Goal: Answer question/provide support: Share knowledge or assist other users

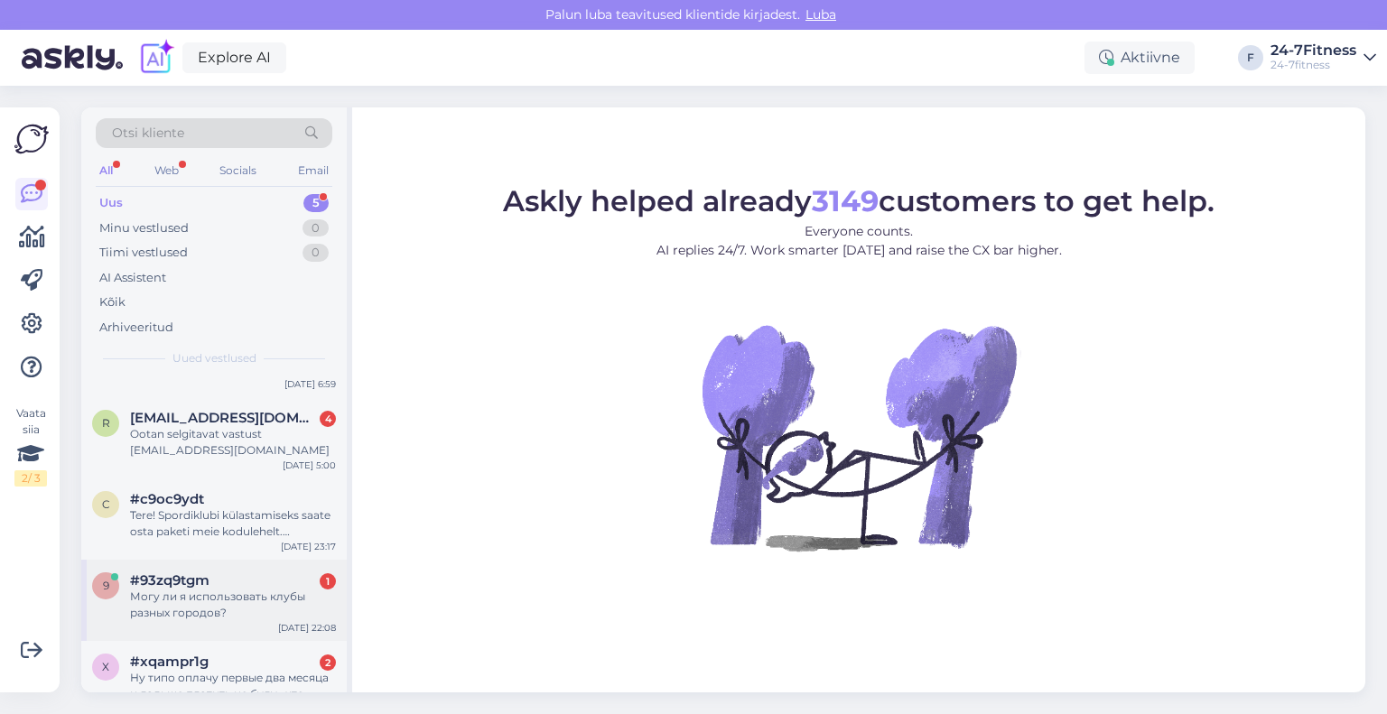
scroll to position [90, 0]
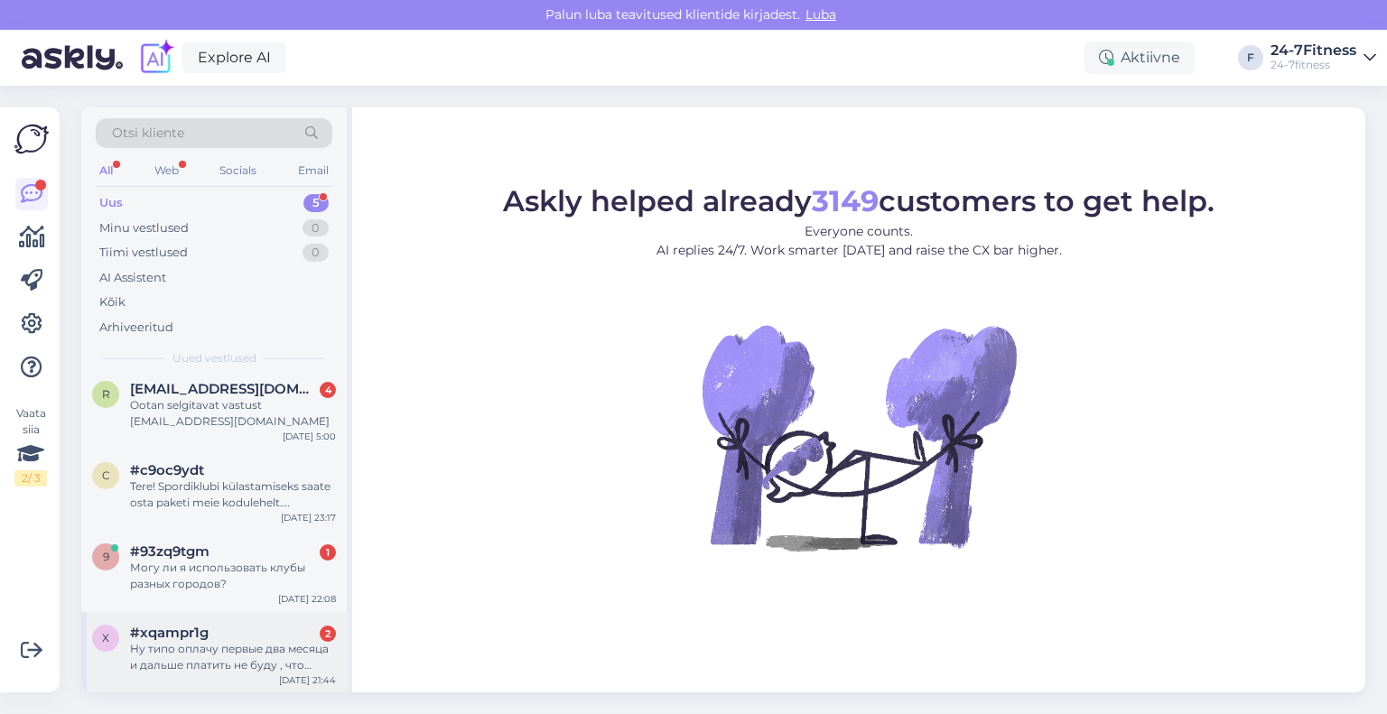
click at [209, 633] on div "#xqampr1g 2" at bounding box center [233, 633] width 206 height 16
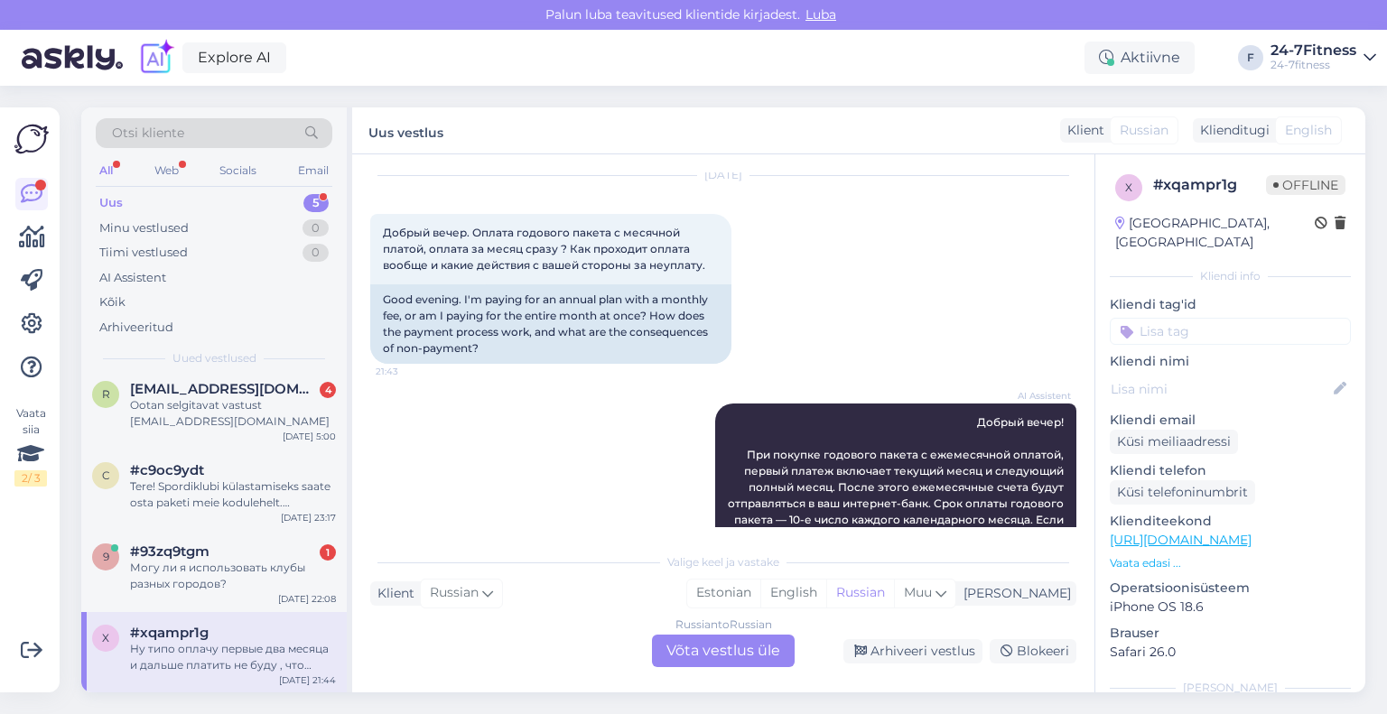
scroll to position [0, 0]
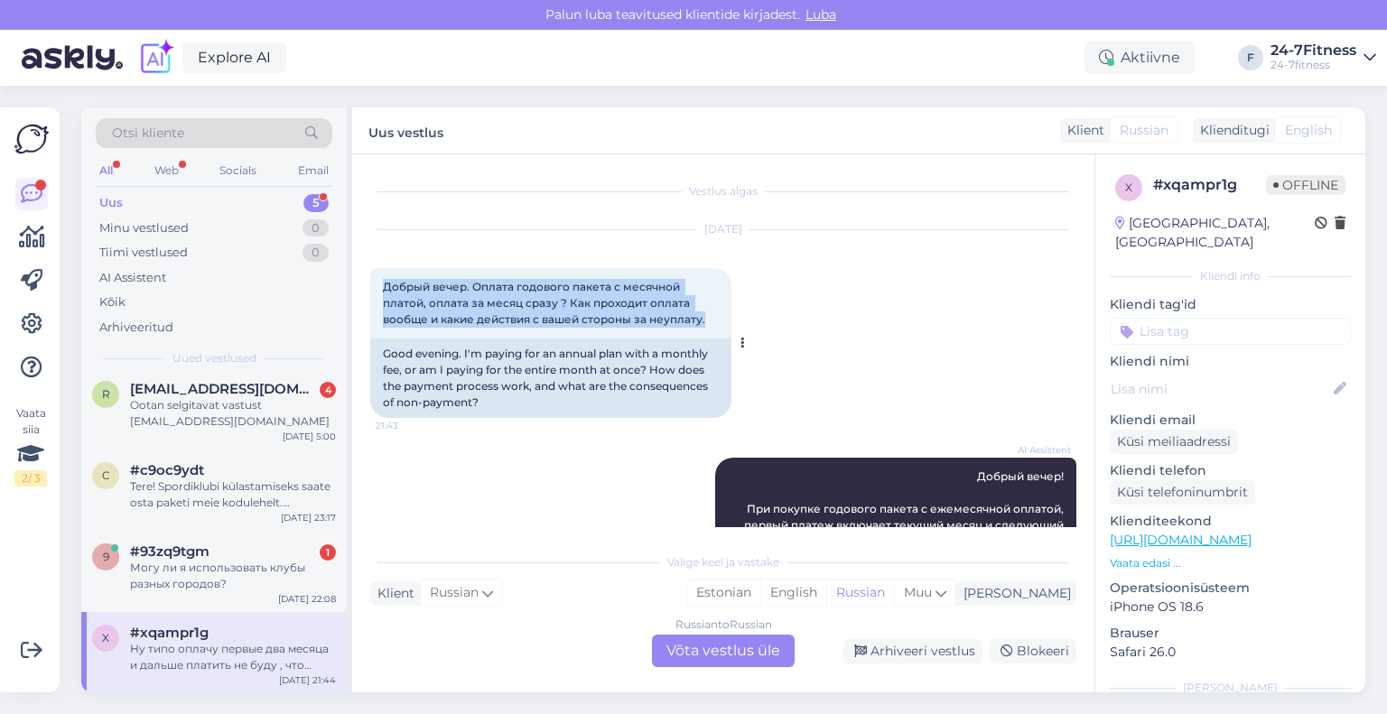
drag, startPoint x: 705, startPoint y: 317, endPoint x: 377, endPoint y: 290, distance: 328.8
click at [377, 290] on div "Добрый вечер. Оплата годового пакета с месячной платой, оплата за месяц сразу ?…" at bounding box center [550, 303] width 361 height 70
copy span "Добрый вечер. Оплата годового пакета с месячной платой, оплата за месяц сразу ?…"
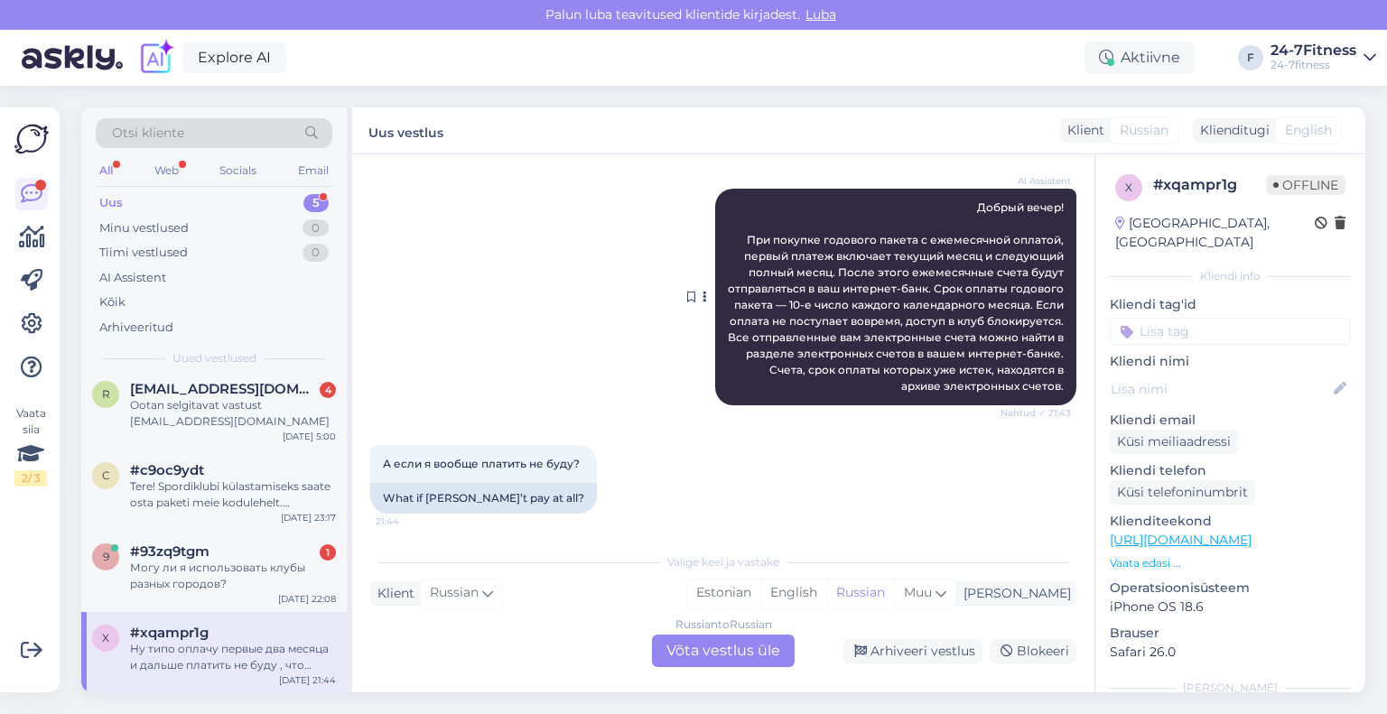
scroll to position [271, 0]
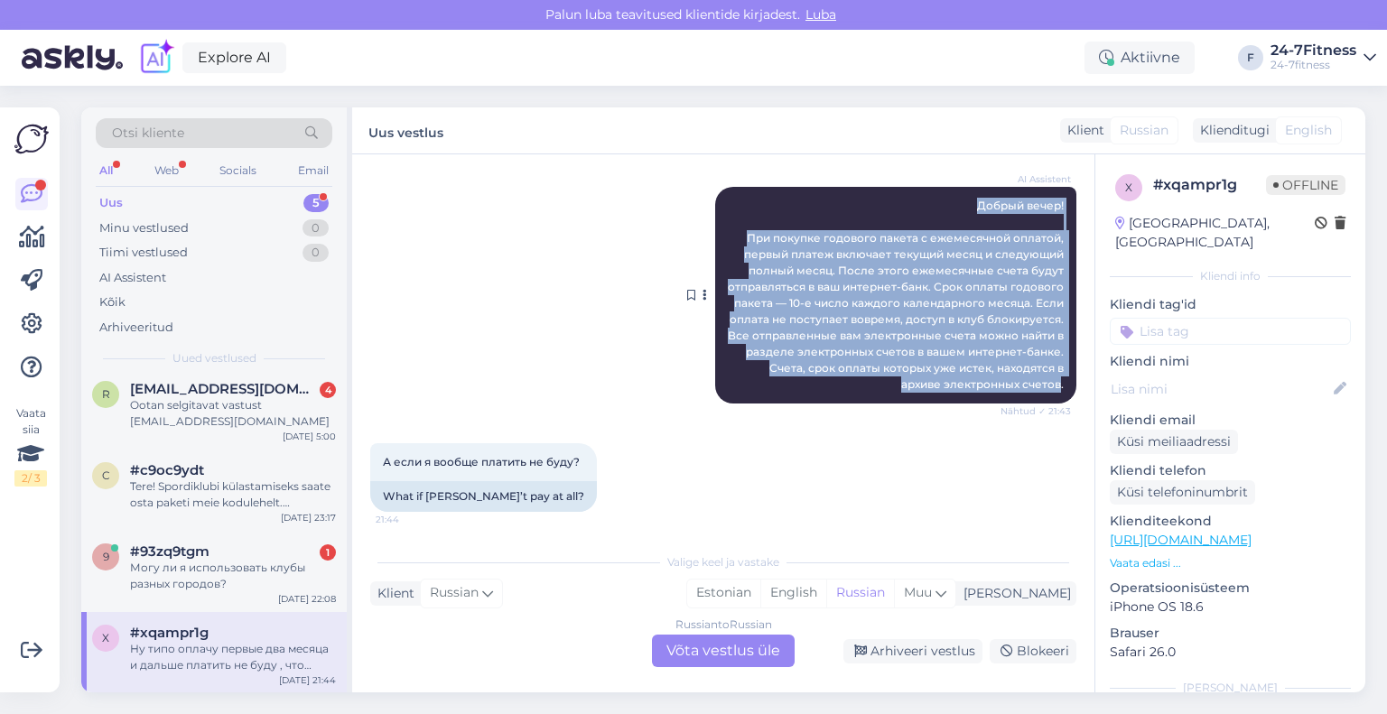
drag, startPoint x: 1047, startPoint y: 382, endPoint x: 950, endPoint y: 210, distance: 197.3
click at [950, 210] on div "AI Assistent Добрый вечер! При покупке годового пакета с ежемесячной оплатой, п…" at bounding box center [895, 295] width 361 height 217
copy span "Добрый вечер! При покупке годового пакета с ежемесячной оплатой, первый платеж …"
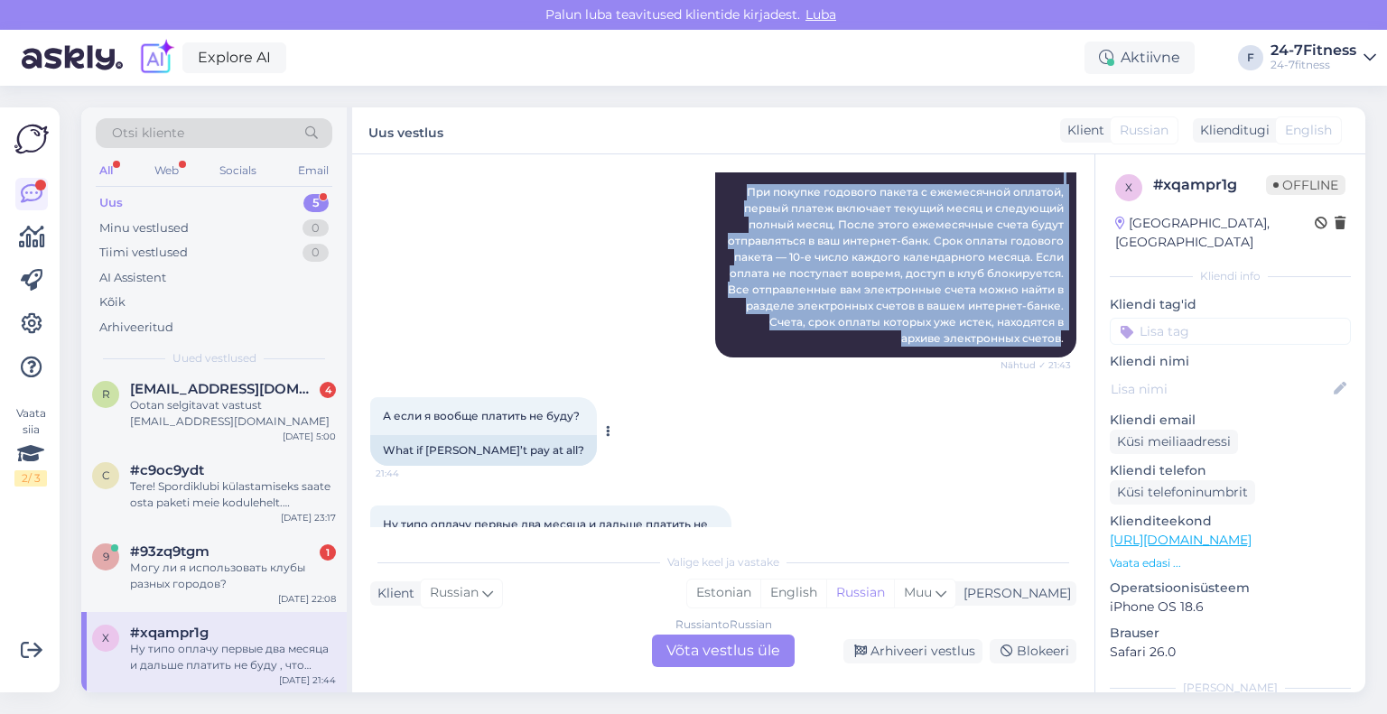
scroll to position [361, 0]
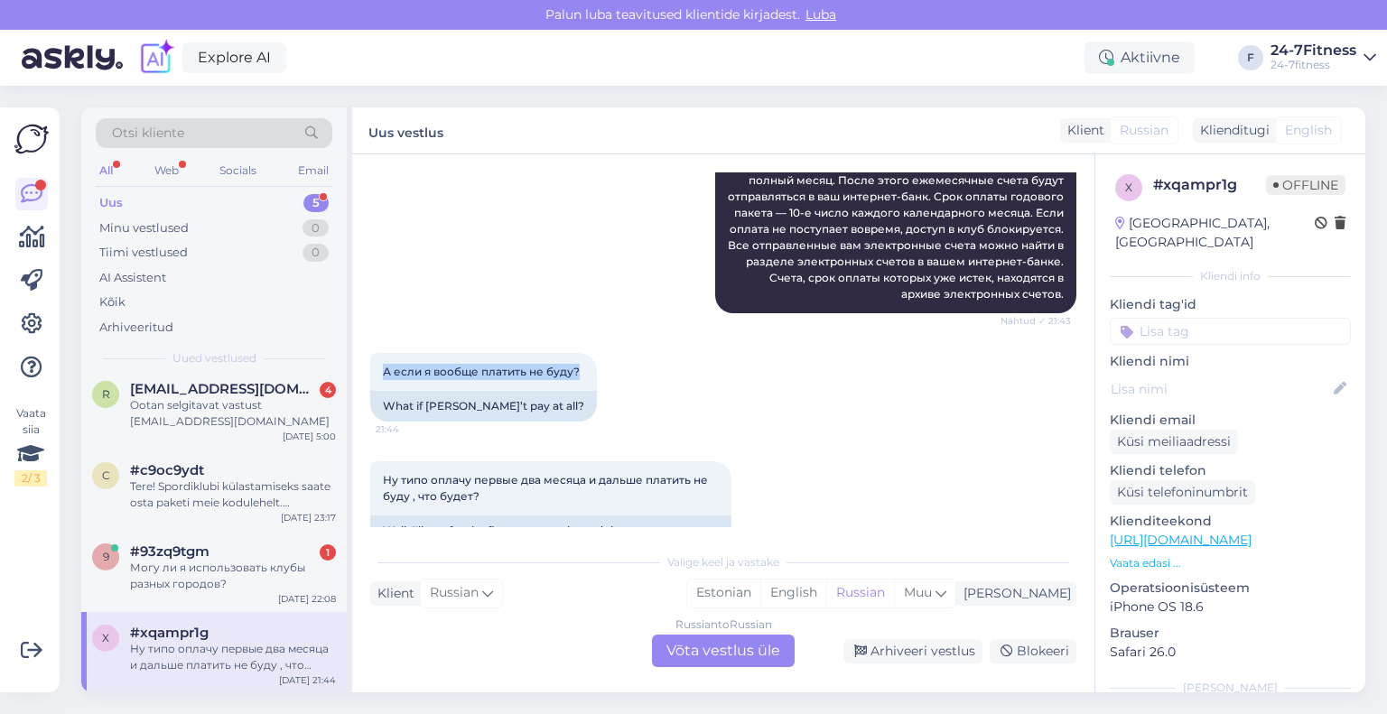
drag, startPoint x: 581, startPoint y: 375, endPoint x: 358, endPoint y: 384, distance: 224.1
click at [358, 384] on div "Vestlus algas [DATE] Добрый вечер. Оплата годового пакета с месячной платой, оп…" at bounding box center [723, 423] width 742 height 538
copy span "А если я вообще платить не буду?"
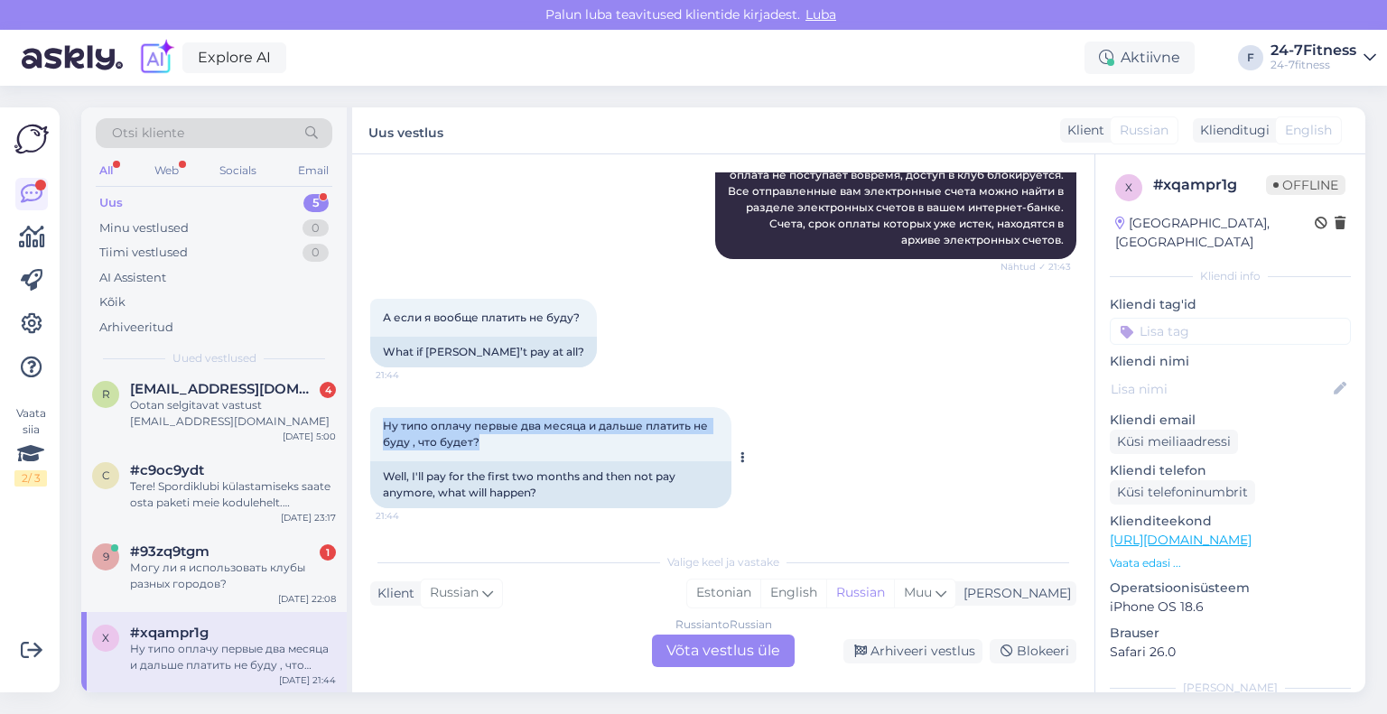
drag, startPoint x: 511, startPoint y: 443, endPoint x: 382, endPoint y: 428, distance: 130.0
click at [382, 428] on div "Ну типо оплачу первые два месяца и дальше платить не буду , что будет? 21:44" at bounding box center [550, 434] width 361 height 54
copy span "Ну типо оплачу первые два месяца и дальше платить не буду , что будет?"
click at [671, 640] on div "Russian to Russian Võta vestlus üle" at bounding box center [723, 651] width 143 height 33
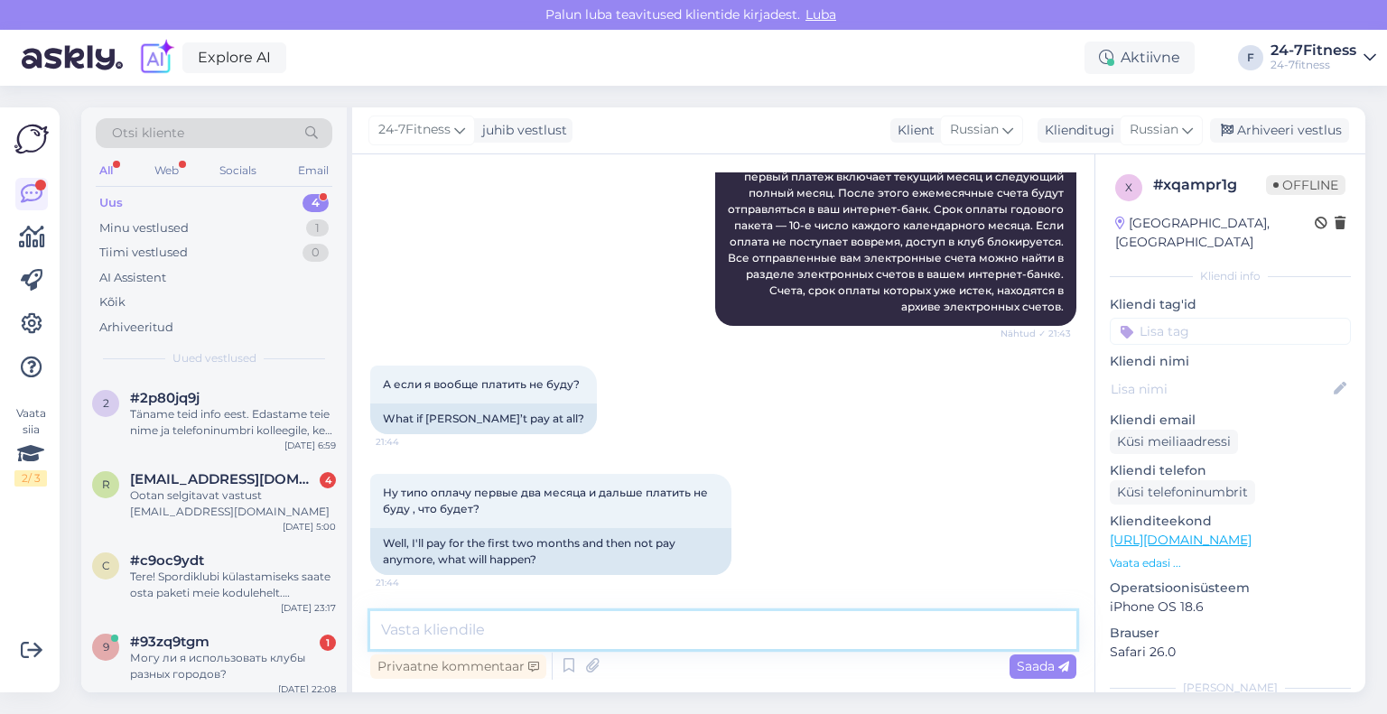
click at [654, 623] on textarea at bounding box center [723, 630] width 706 height 38
click at [1092, 132] on div "Klienditugi" at bounding box center [1075, 130] width 77 height 19
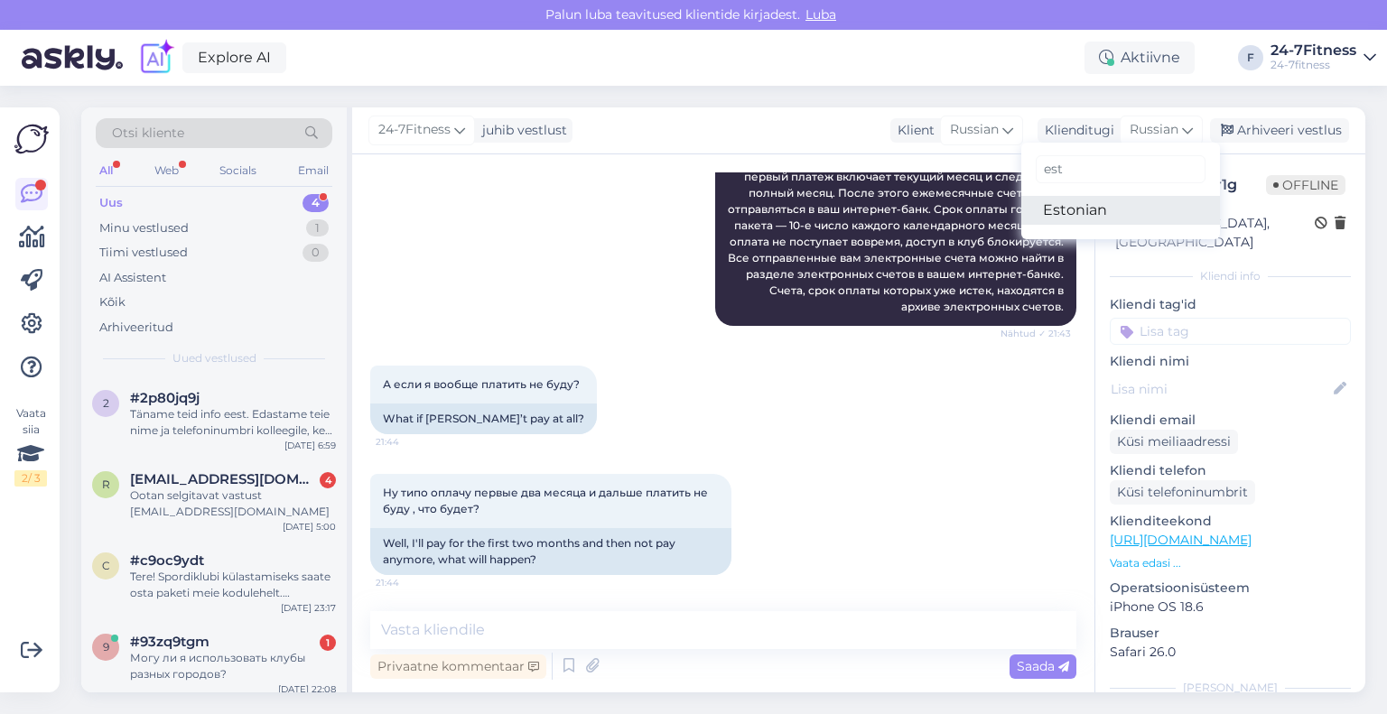
type input "est"
click at [1091, 208] on link "Estonian" at bounding box center [1120, 210] width 199 height 29
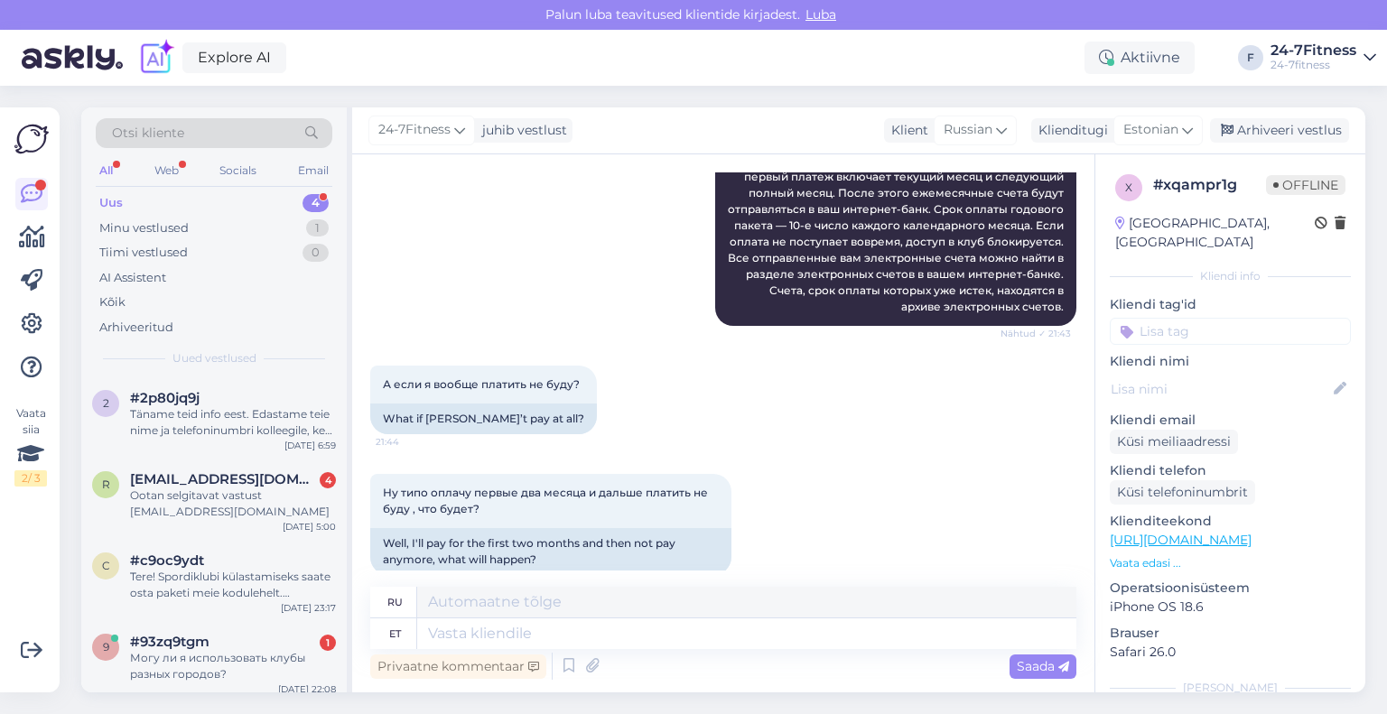
scroll to position [372, 0]
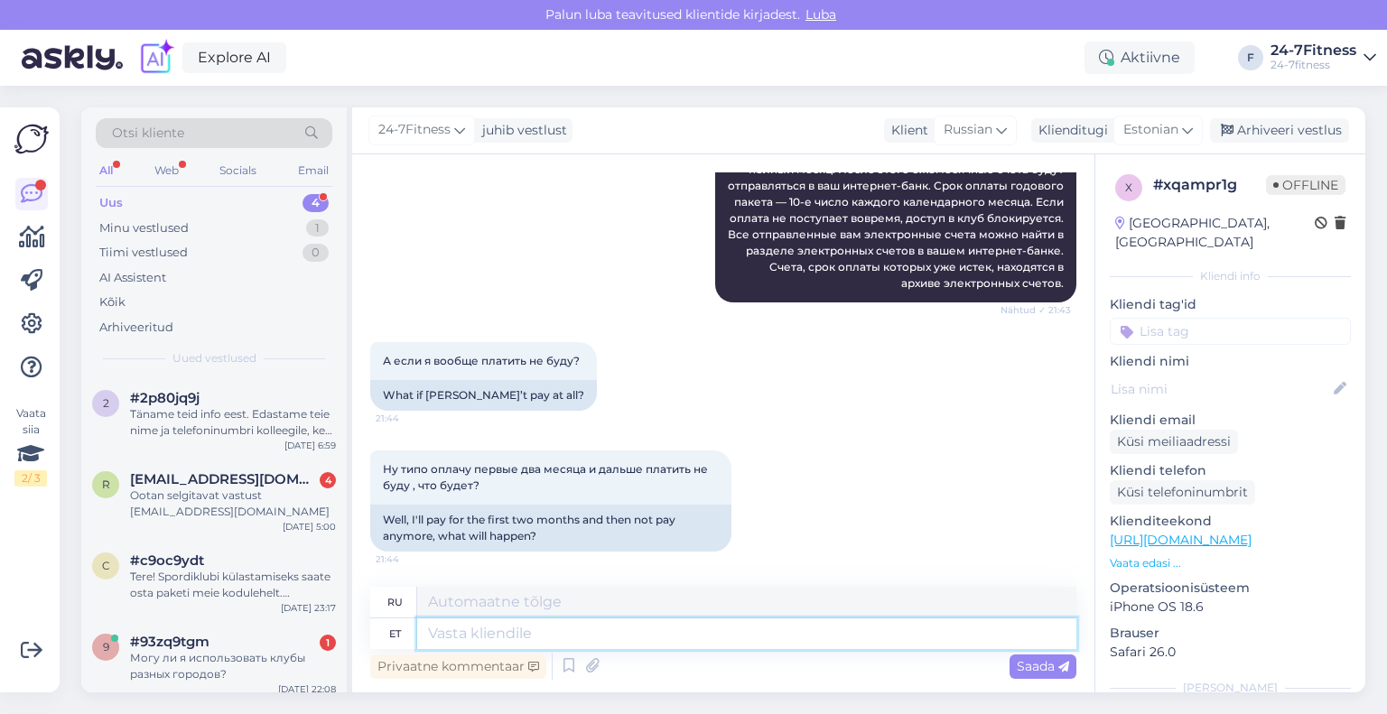
click at [697, 631] on textarea at bounding box center [746, 633] width 659 height 31
paste textarea "Kui Teil tekivad võlgnevused ja Te [PERSON_NAME] ei tasu, siis oleme sunnitud p…"
type textarea "Kui Teil tekivad võlgnevused ja Te [PERSON_NAME] ei tasu, siis oleme sunnitud p…"
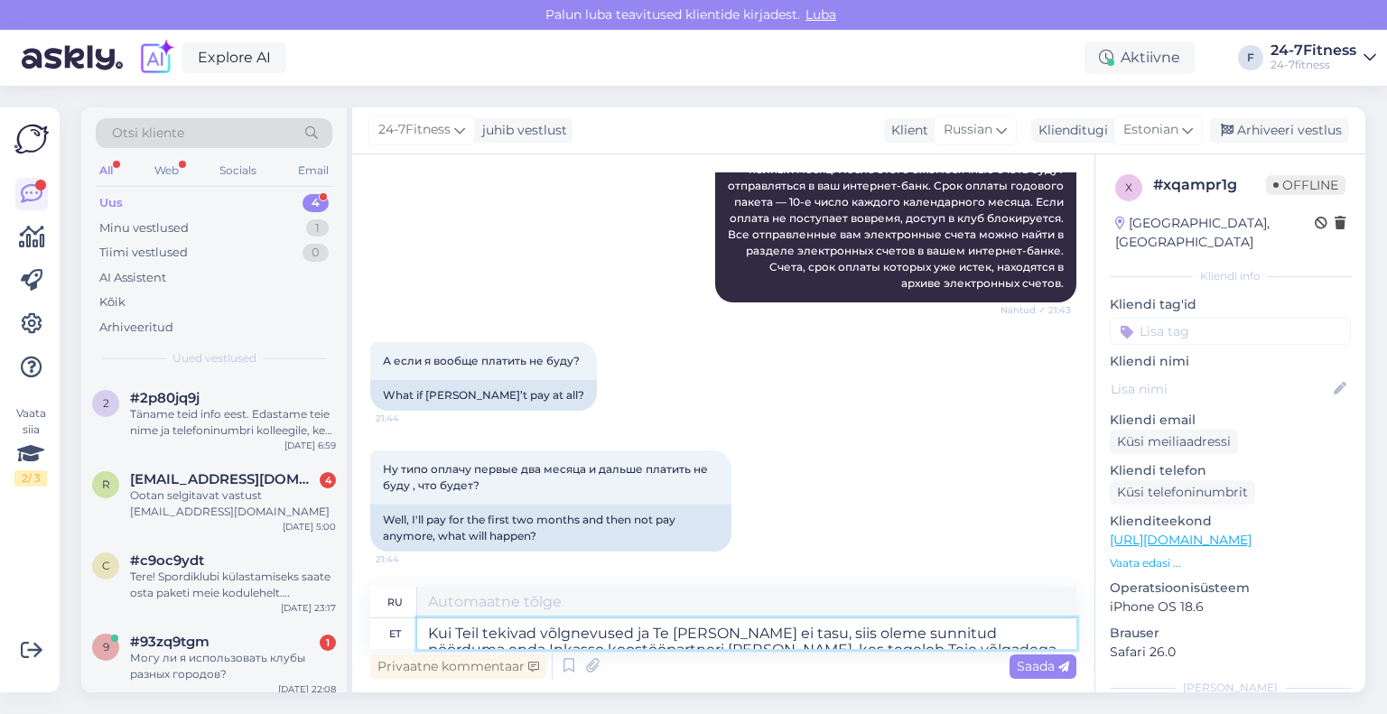
scroll to position [389, 0]
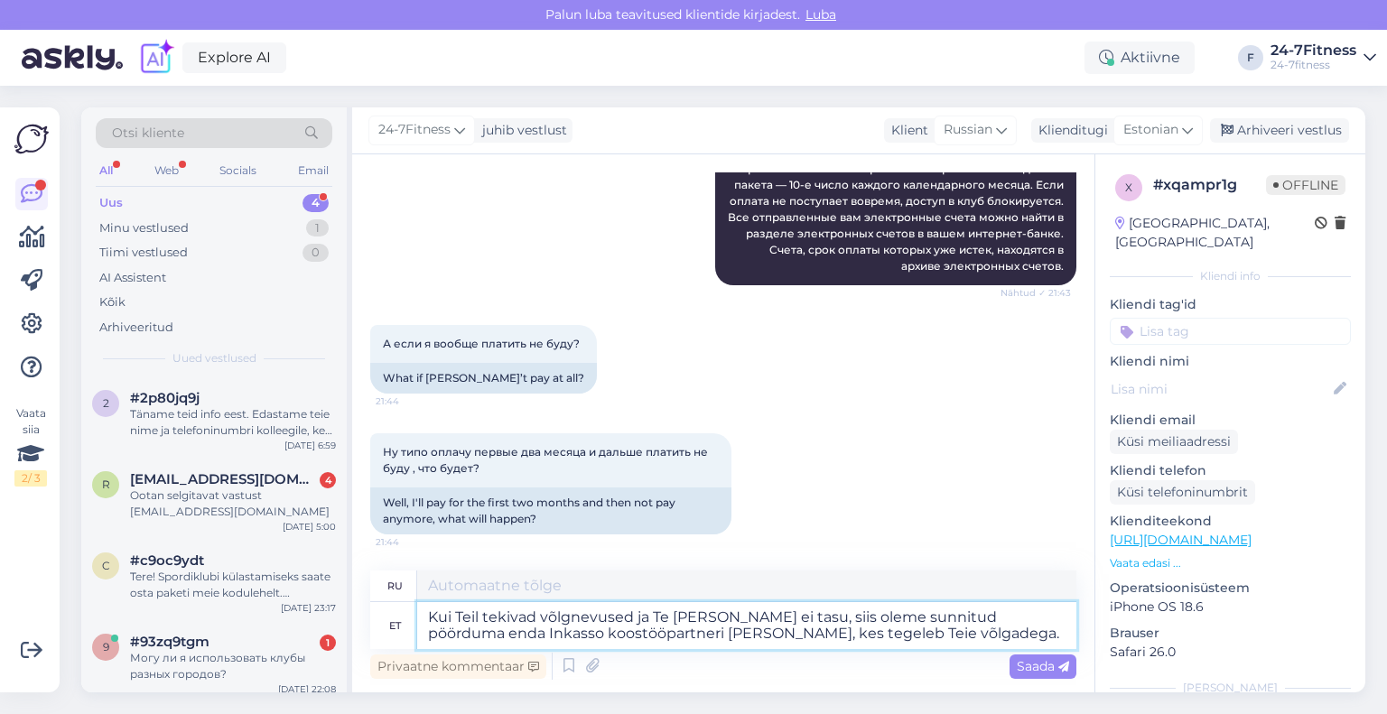
type textarea "Если у вас появятся долги и вы их не погасите, мы будем вынуждены обратиться к …"
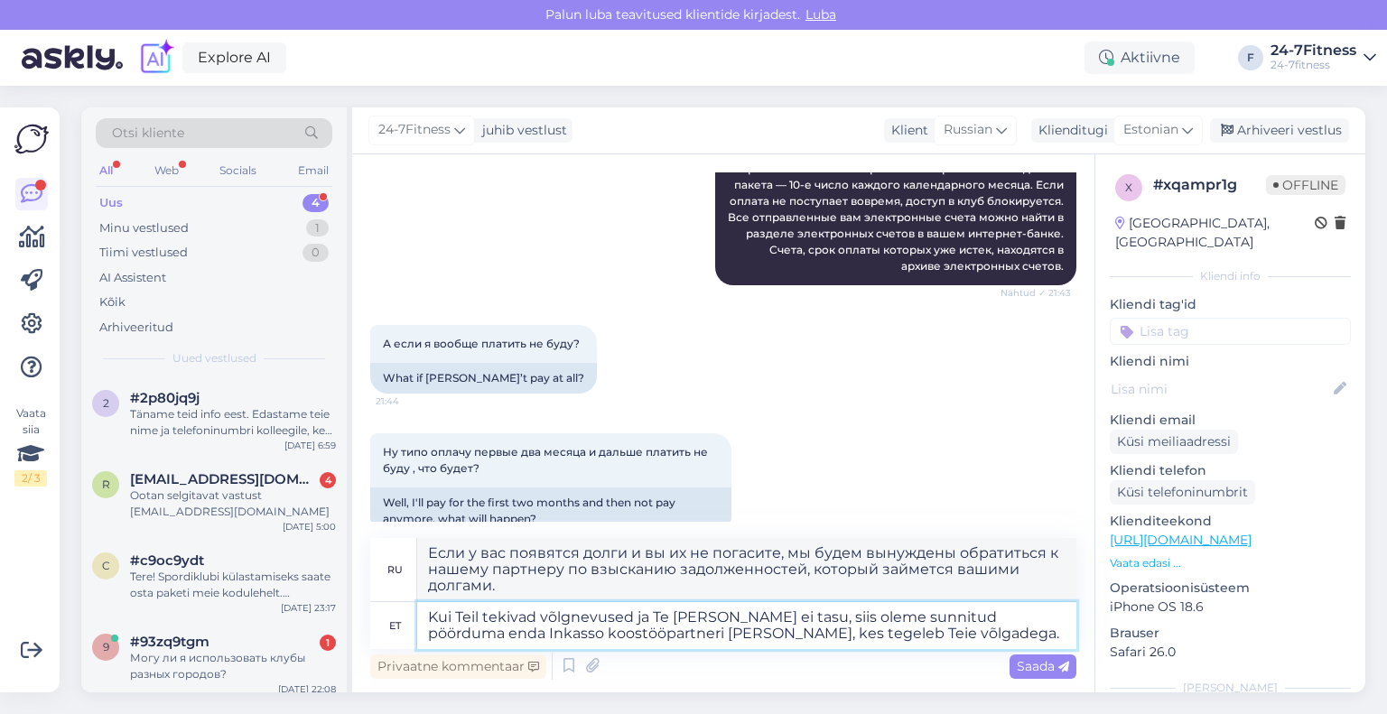
scroll to position [415, 0]
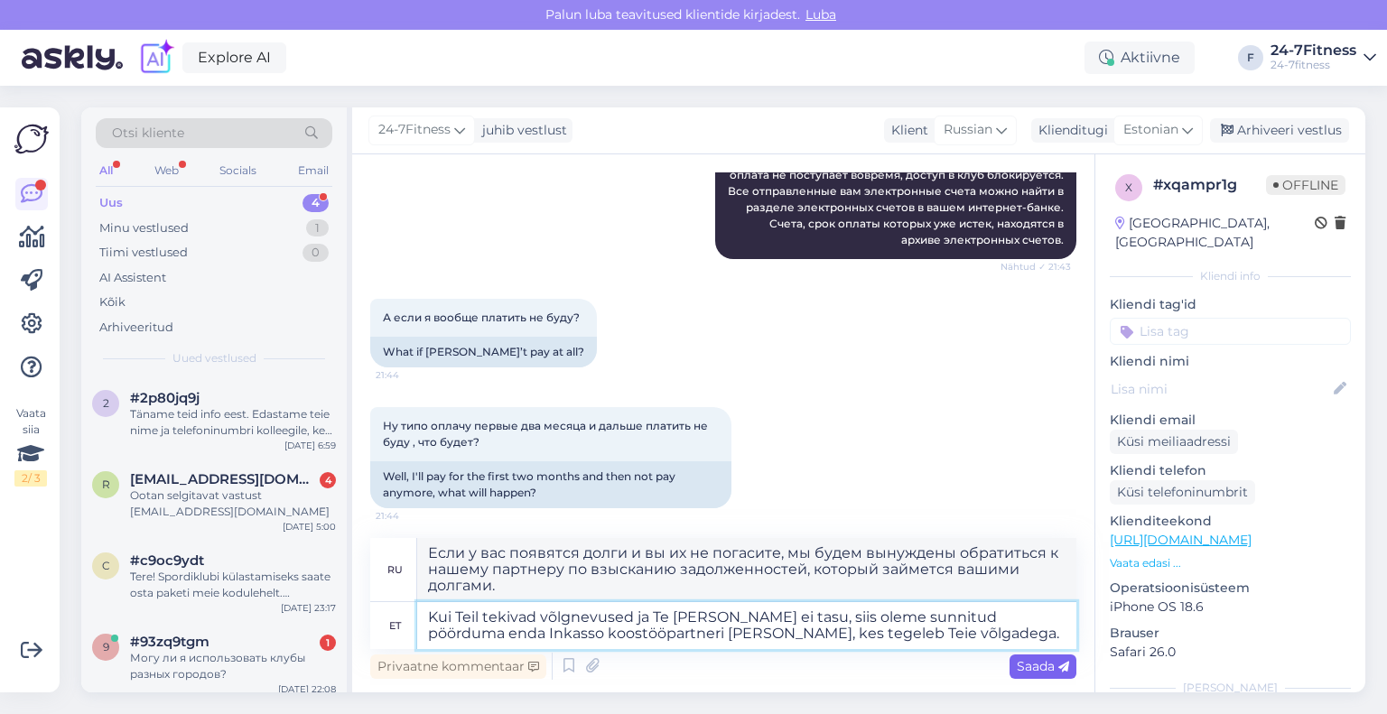
type textarea "Kui Teil tekivad võlgnevused ja Te [PERSON_NAME] ei tasu, siis oleme sunnitud p…"
click at [1044, 672] on span "Saada" at bounding box center [1043, 666] width 52 height 16
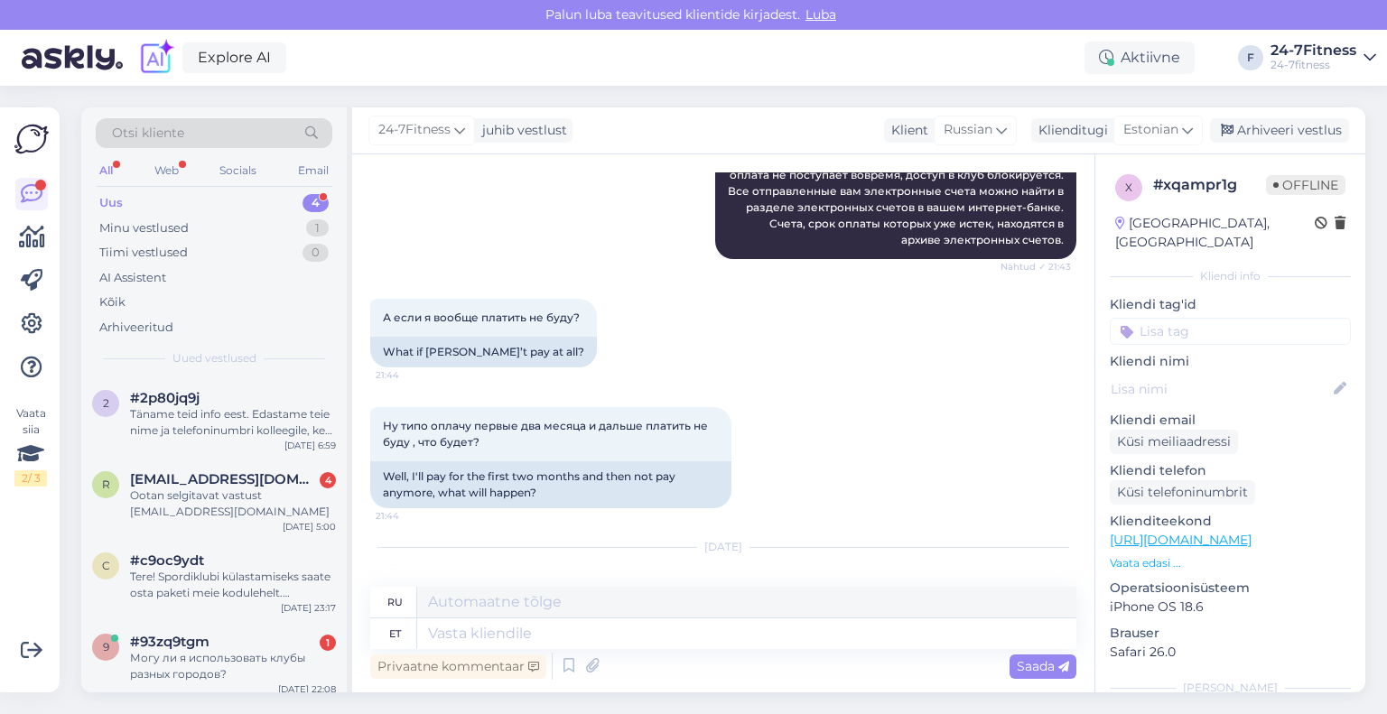
scroll to position [583, 0]
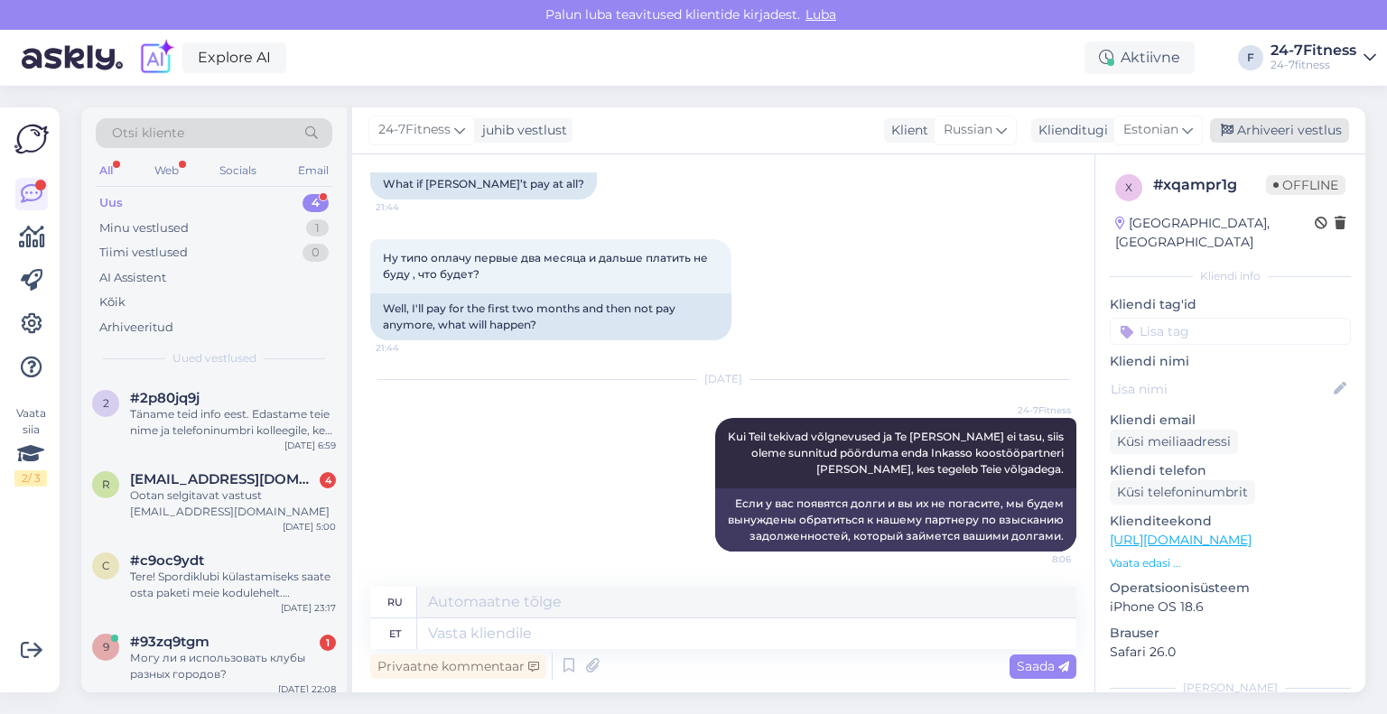
click at [1266, 132] on div "Arhiveeri vestlus" at bounding box center [1279, 130] width 139 height 24
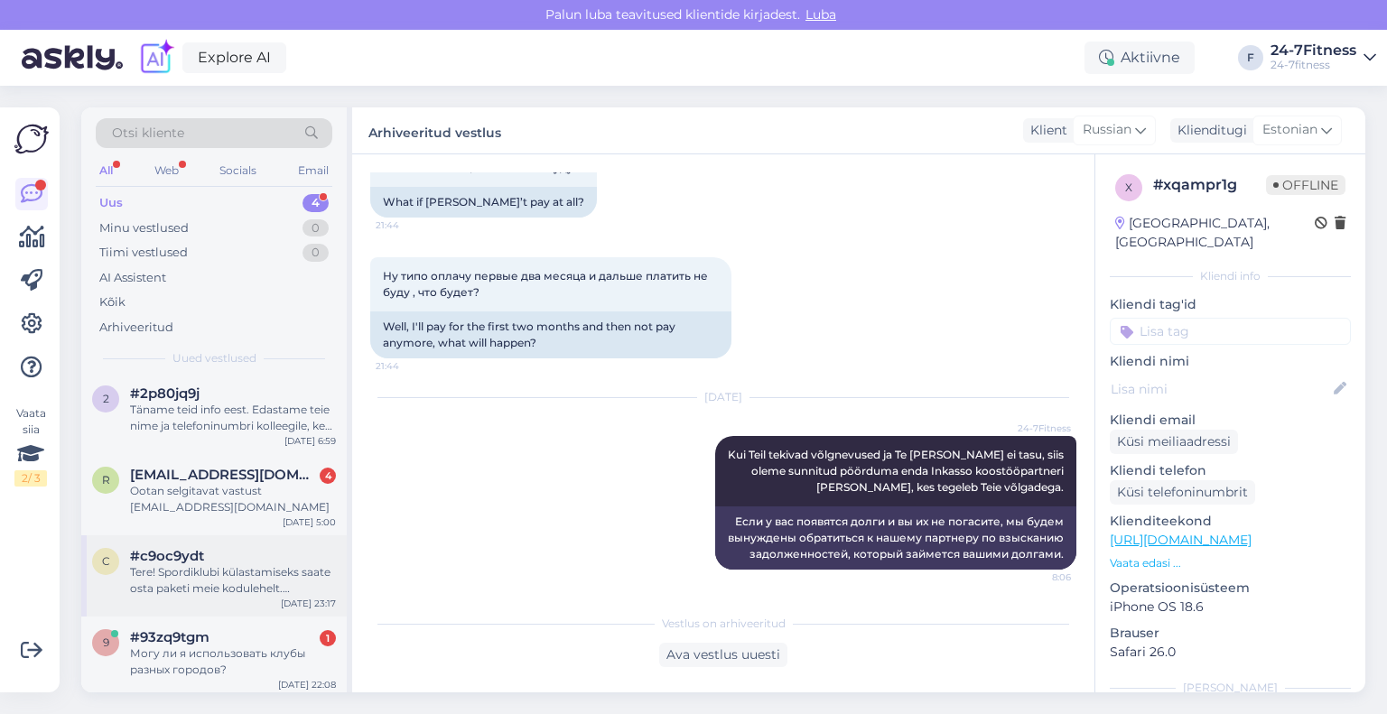
scroll to position [9, 0]
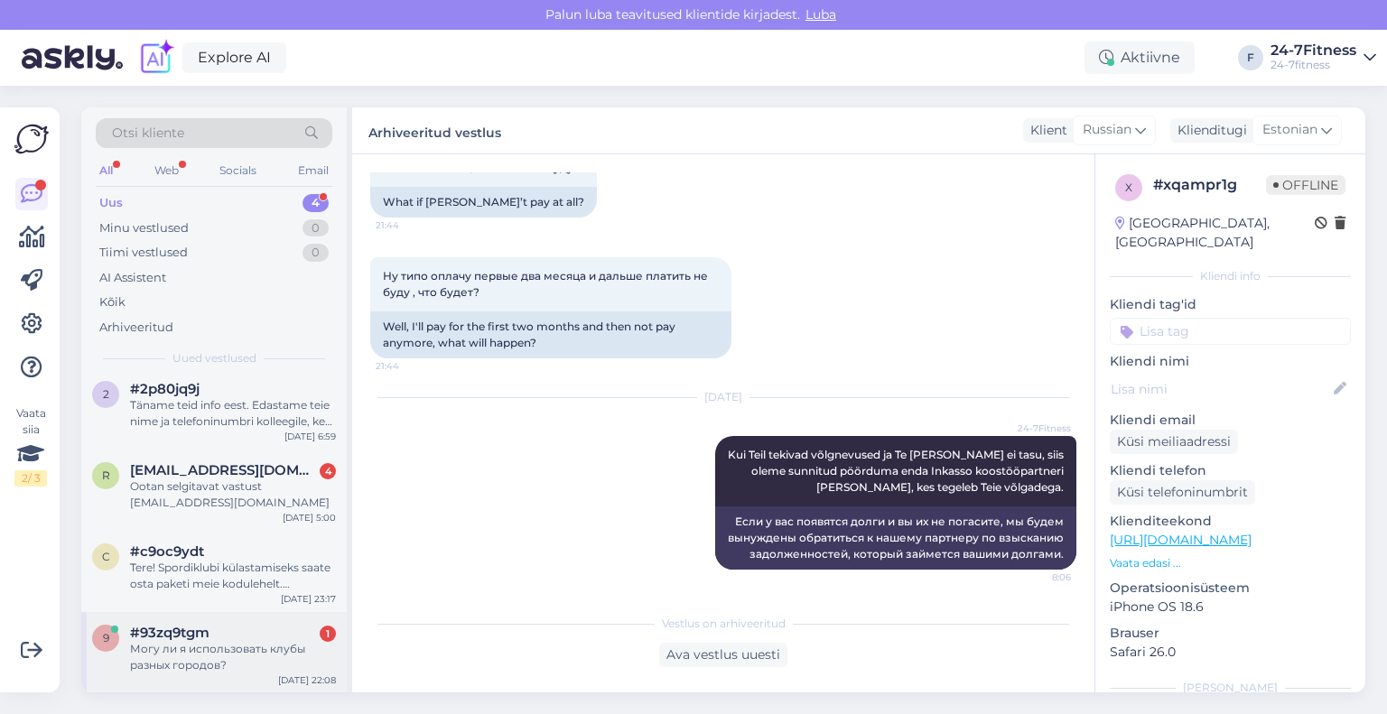
click at [204, 642] on div "Могу ли я использовать клубы разных городов?" at bounding box center [233, 657] width 206 height 33
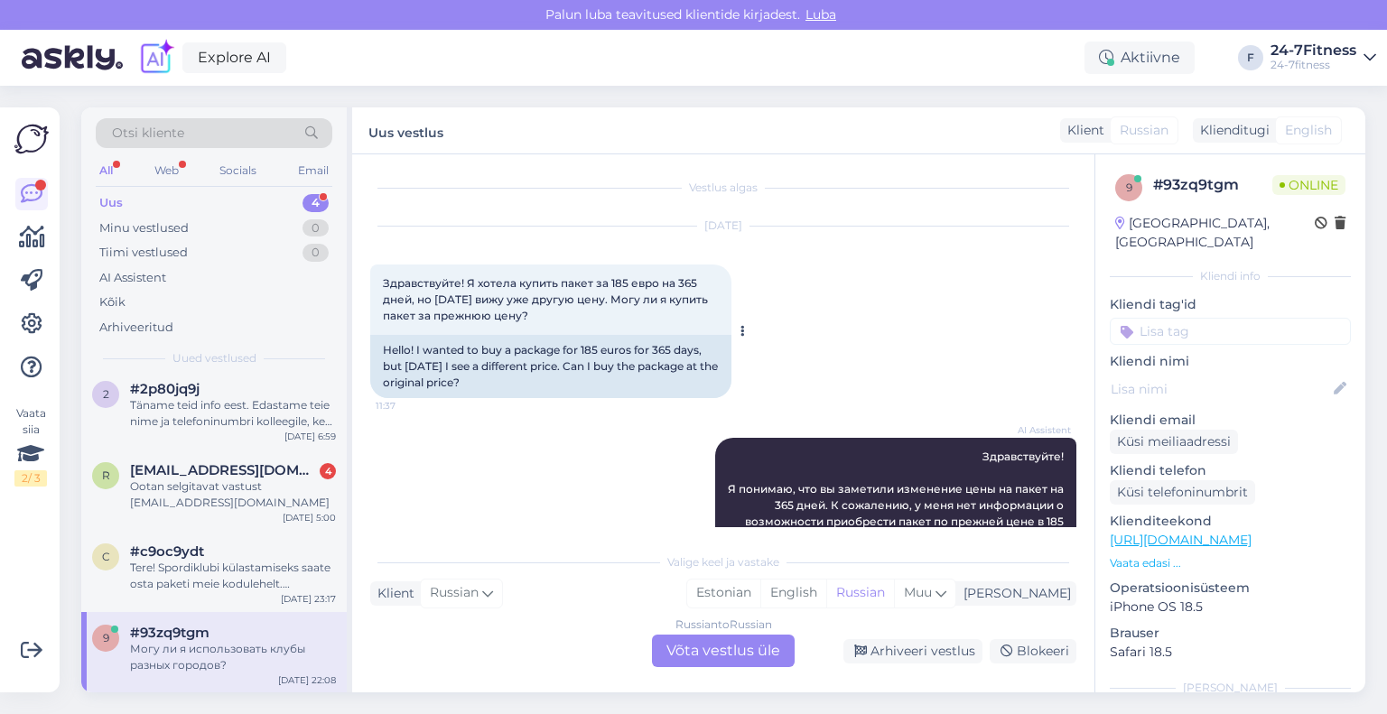
scroll to position [0, 0]
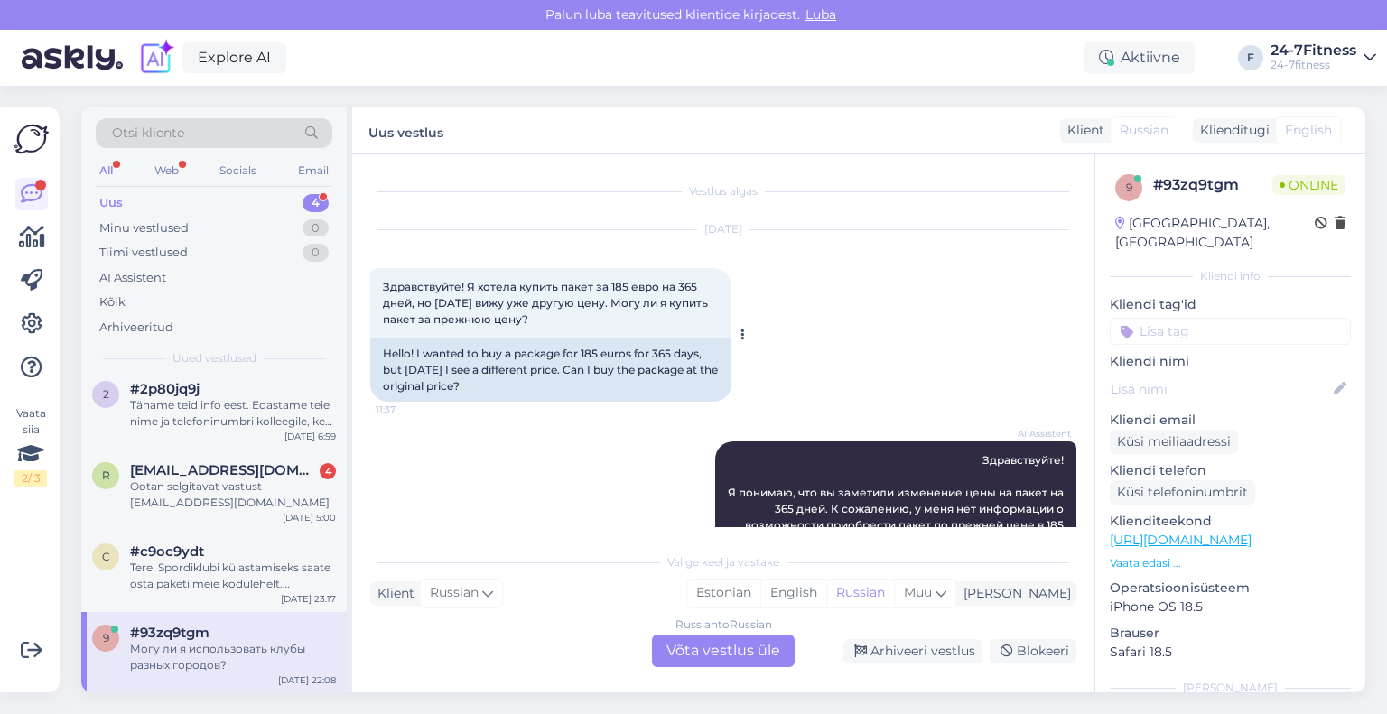
drag, startPoint x: 592, startPoint y: 322, endPoint x: 374, endPoint y: 292, distance: 220.6
click at [374, 292] on div "Здравствуйте! Я хотела купить пакет за 185 евро на 365 дней, но [DATE] вижу уже…" at bounding box center [550, 303] width 361 height 70
copy span "Здравствуйте! Я хотела купить пакет за 185 евро на 365 дней, но [DATE] вижу уже…"
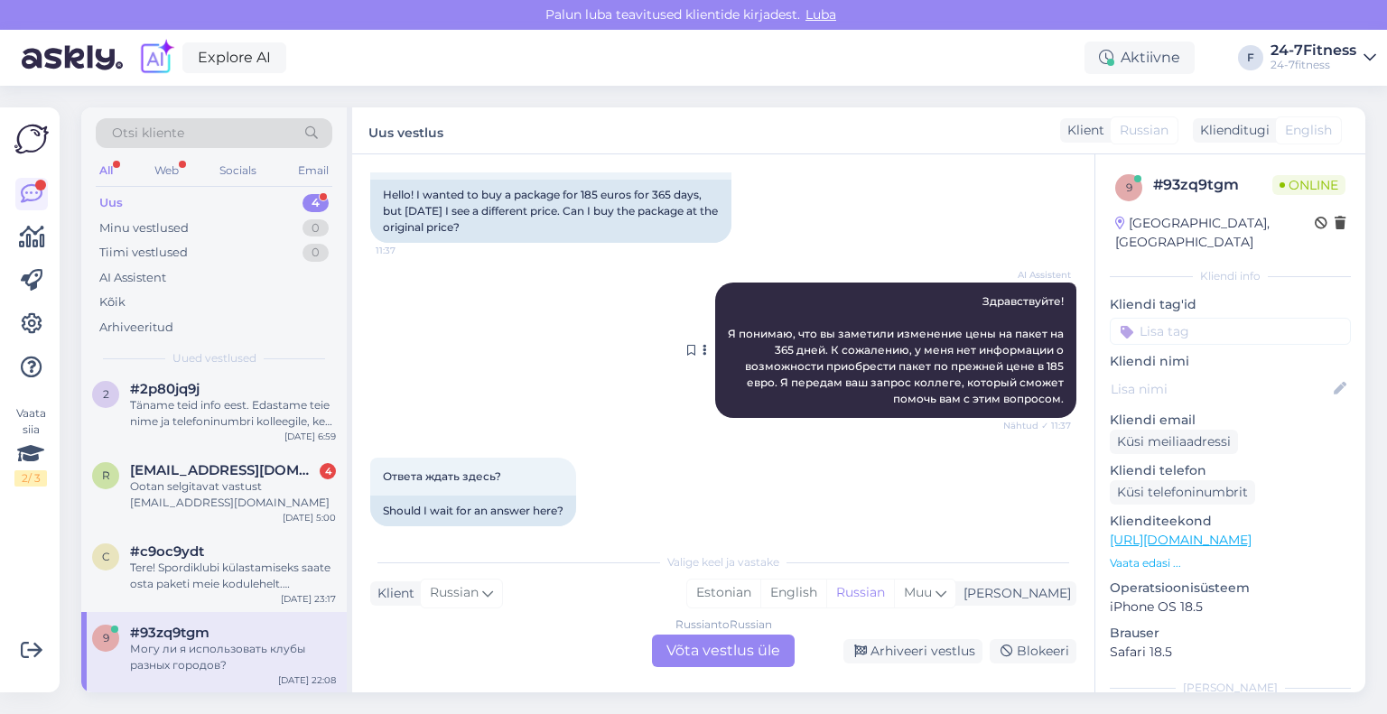
scroll to position [181, 0]
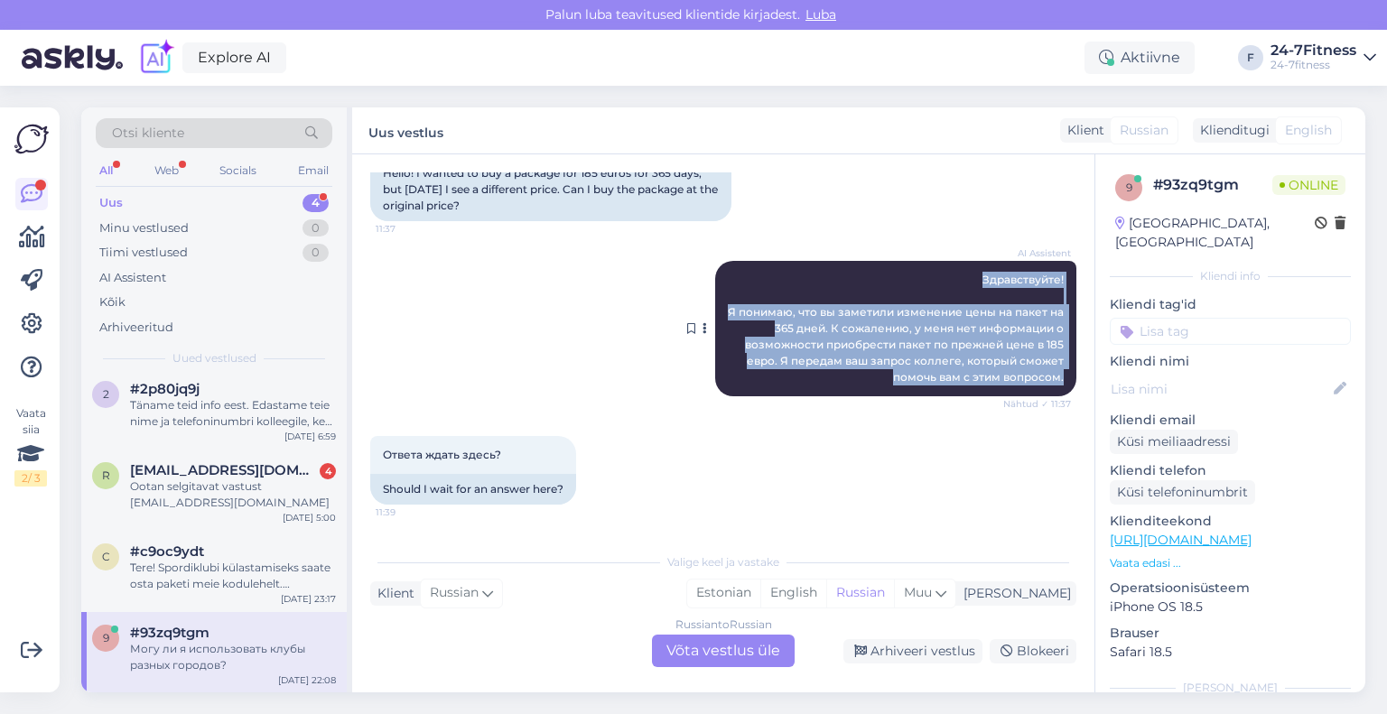
drag, startPoint x: 1053, startPoint y: 375, endPoint x: 962, endPoint y: 278, distance: 132.8
click at [962, 278] on div "AI Assistent Здравствуйте! Я понимаю, что вы заметили изменение цены на пакет н…" at bounding box center [895, 328] width 361 height 135
copy span "Здравствуйте! Я понимаю, что вы заметили изменение цены на пакет на 365 дней. К…"
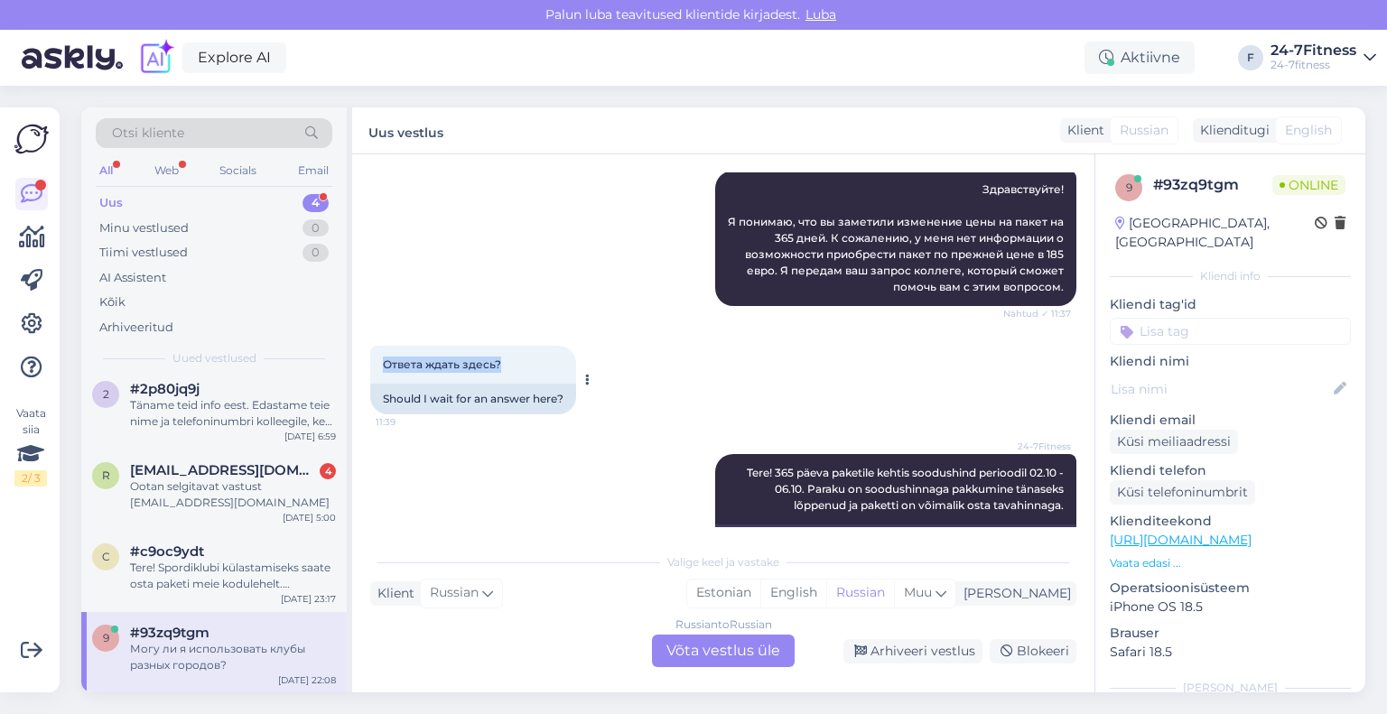
drag, startPoint x: 544, startPoint y: 366, endPoint x: 379, endPoint y: 367, distance: 164.3
click at [379, 367] on div "Ответа ждать здесь? 11:39" at bounding box center [473, 365] width 206 height 38
copy span "Ответа ждать здесь?"
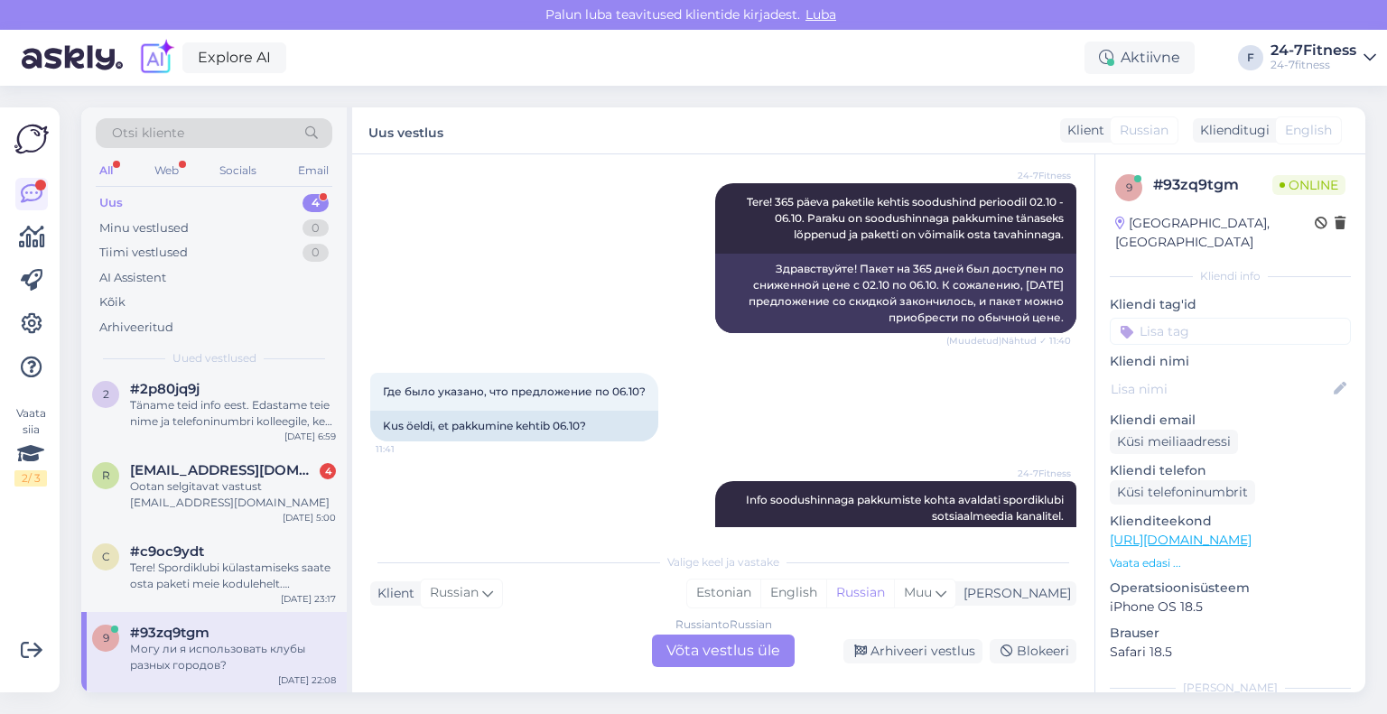
scroll to position [632, 0]
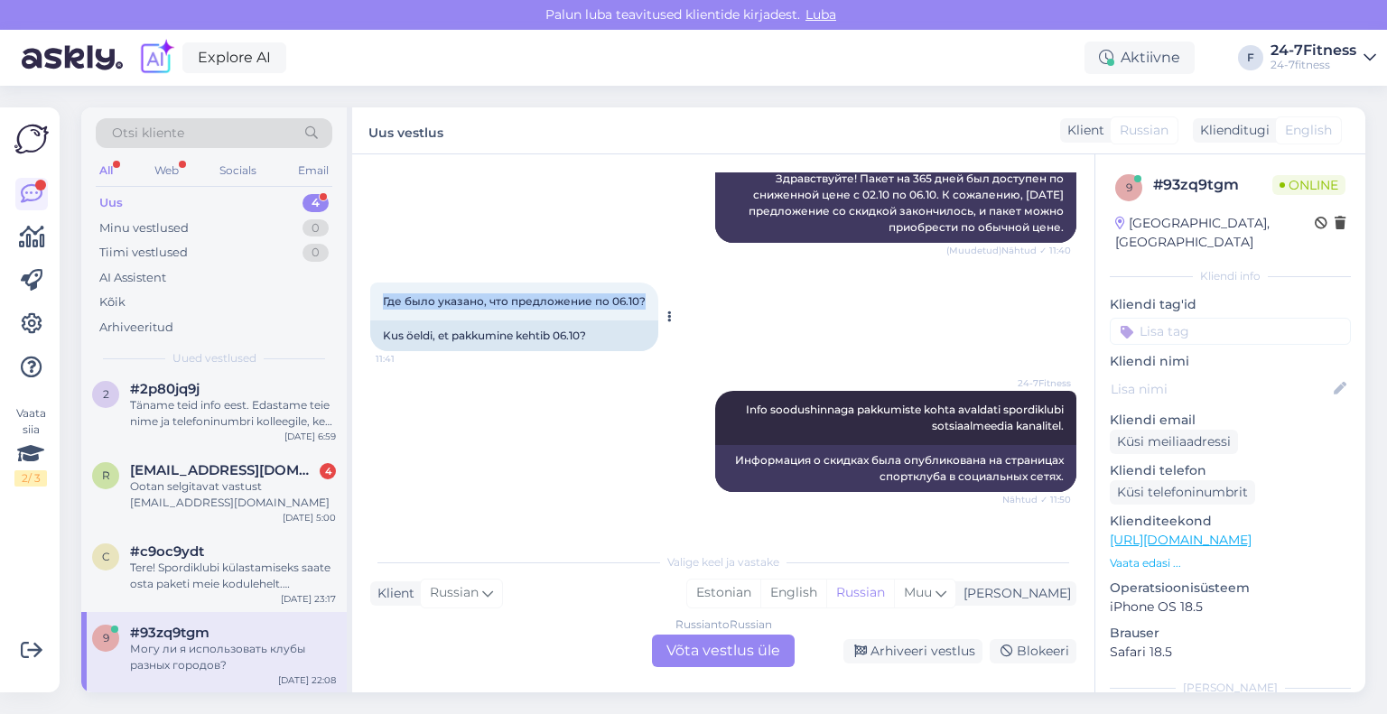
drag, startPoint x: 642, startPoint y: 302, endPoint x: 372, endPoint y: 310, distance: 270.0
click at [372, 310] on div "Где было указано, что предложение по 06.10? 11:41" at bounding box center [514, 302] width 288 height 38
copy span "Где было указано, что предложение по 06.10?"
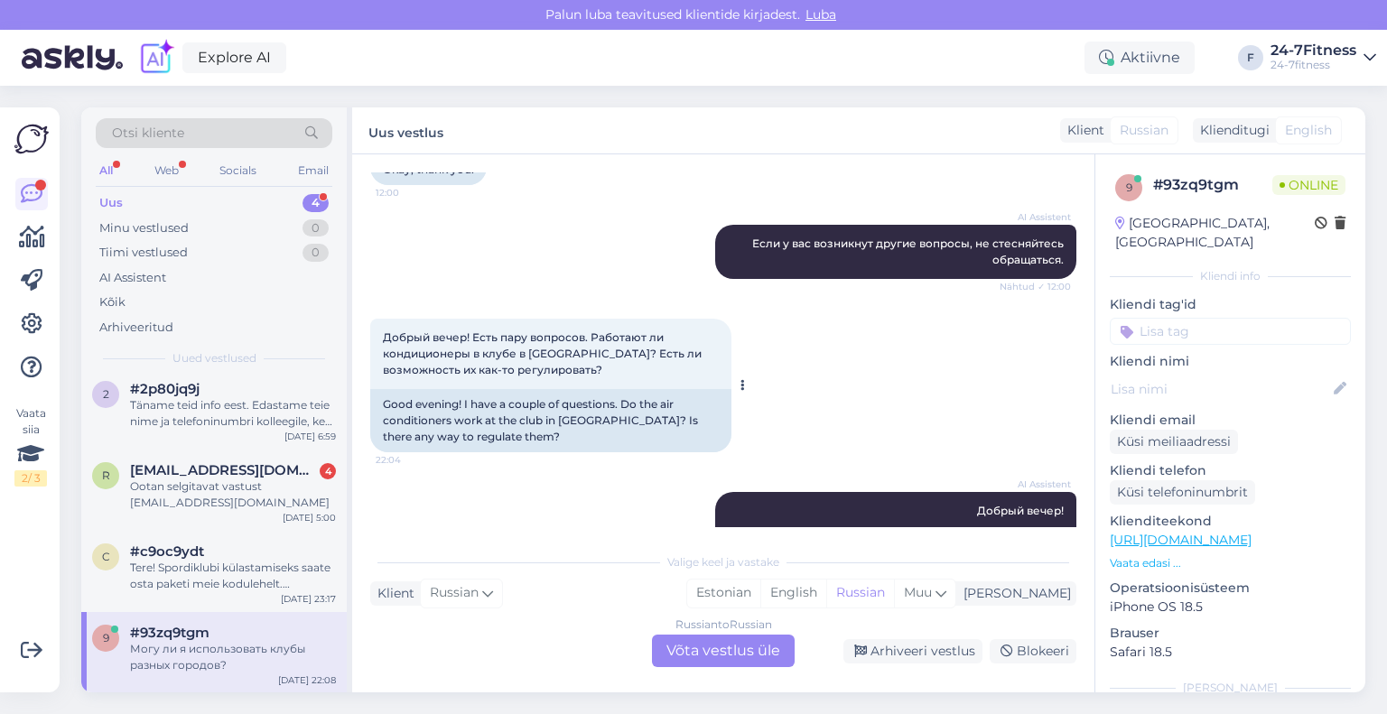
scroll to position [1083, 0]
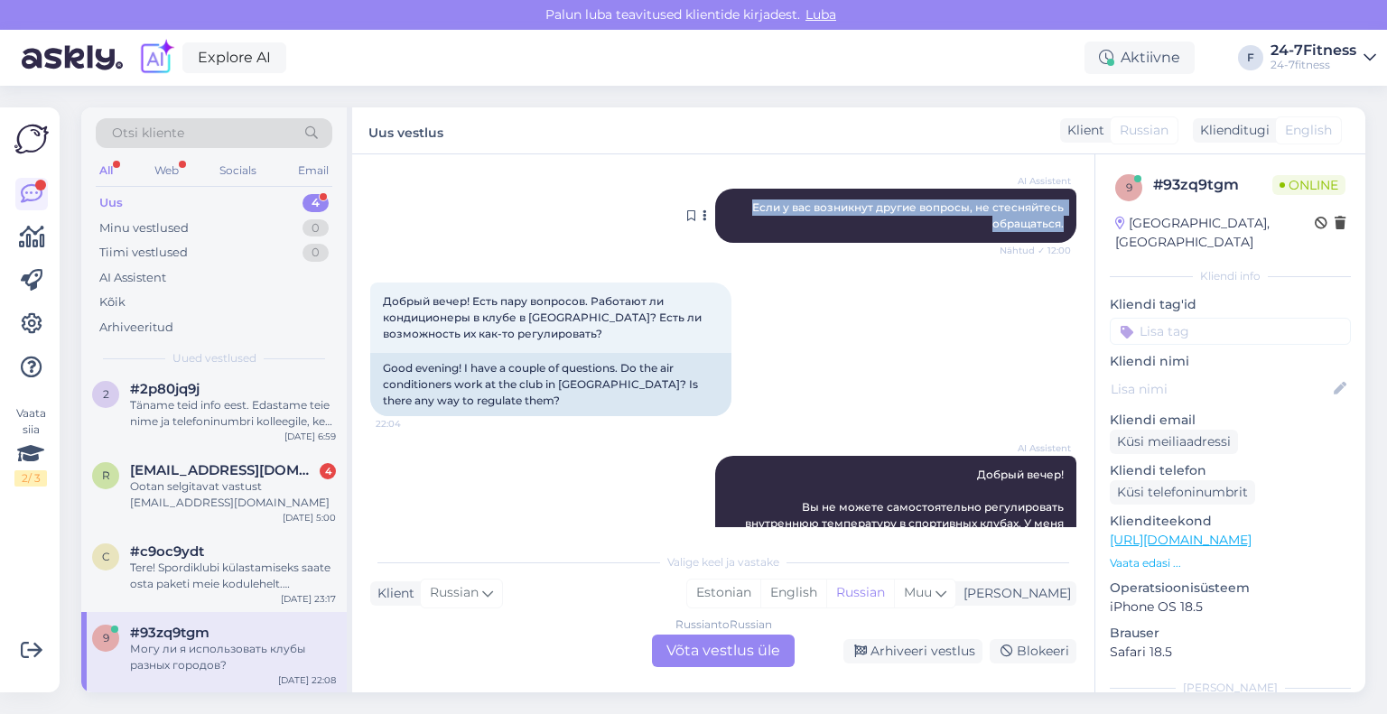
drag, startPoint x: 1048, startPoint y: 228, endPoint x: 721, endPoint y: 194, distance: 328.6
click at [721, 194] on div "AI Assistent Если у вас возникнут другие вопросы, не стесняйтесь обращаться. Nä…" at bounding box center [895, 216] width 361 height 54
copy span "Если у вас возникнут другие вопросы, не стесняйтесь обращаться."
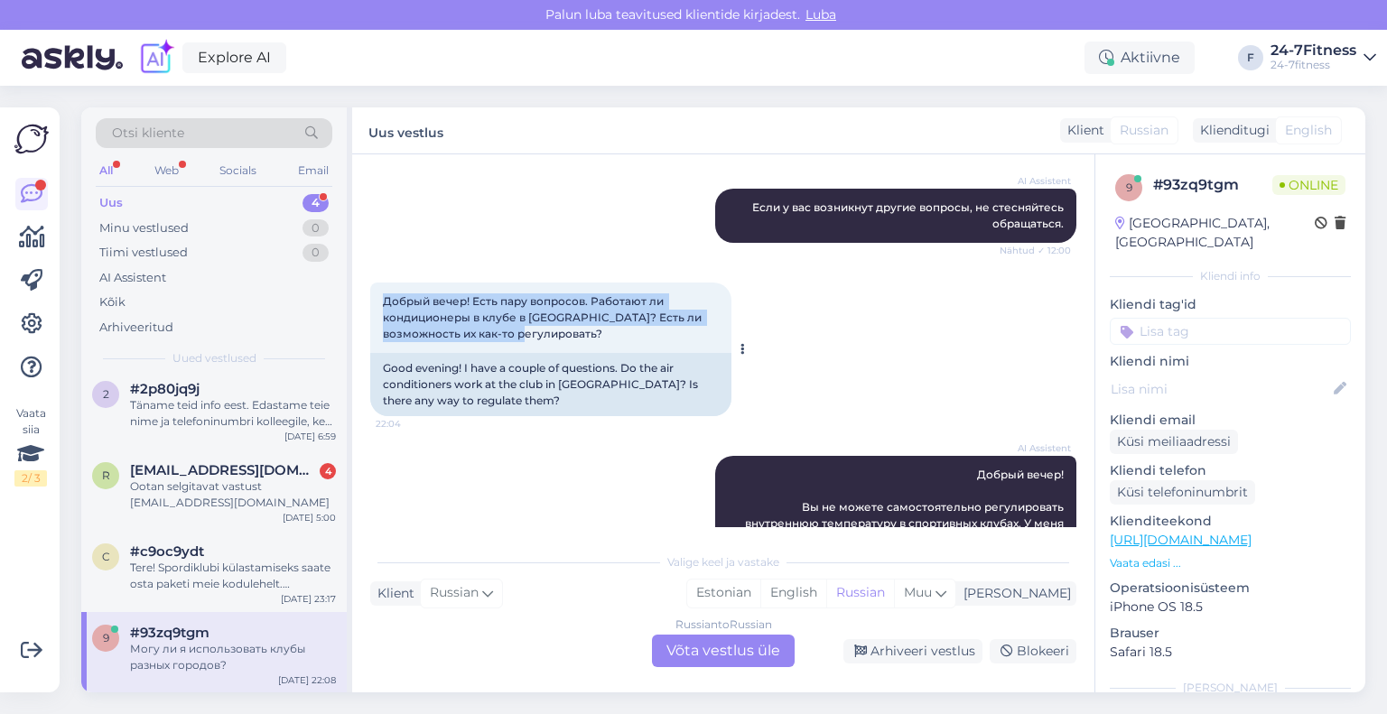
drag, startPoint x: 584, startPoint y: 331, endPoint x: 373, endPoint y: 309, distance: 212.5
click at [373, 309] on div "Добрый вечер! Есть пару вопросов. Работают ли кондиционеры в клубе в [GEOGRAPHI…" at bounding box center [550, 318] width 361 height 70
copy span "Добрый вечер! Есть пару вопросов. Работают ли кондиционеры в клубе в [GEOGRAPHI…"
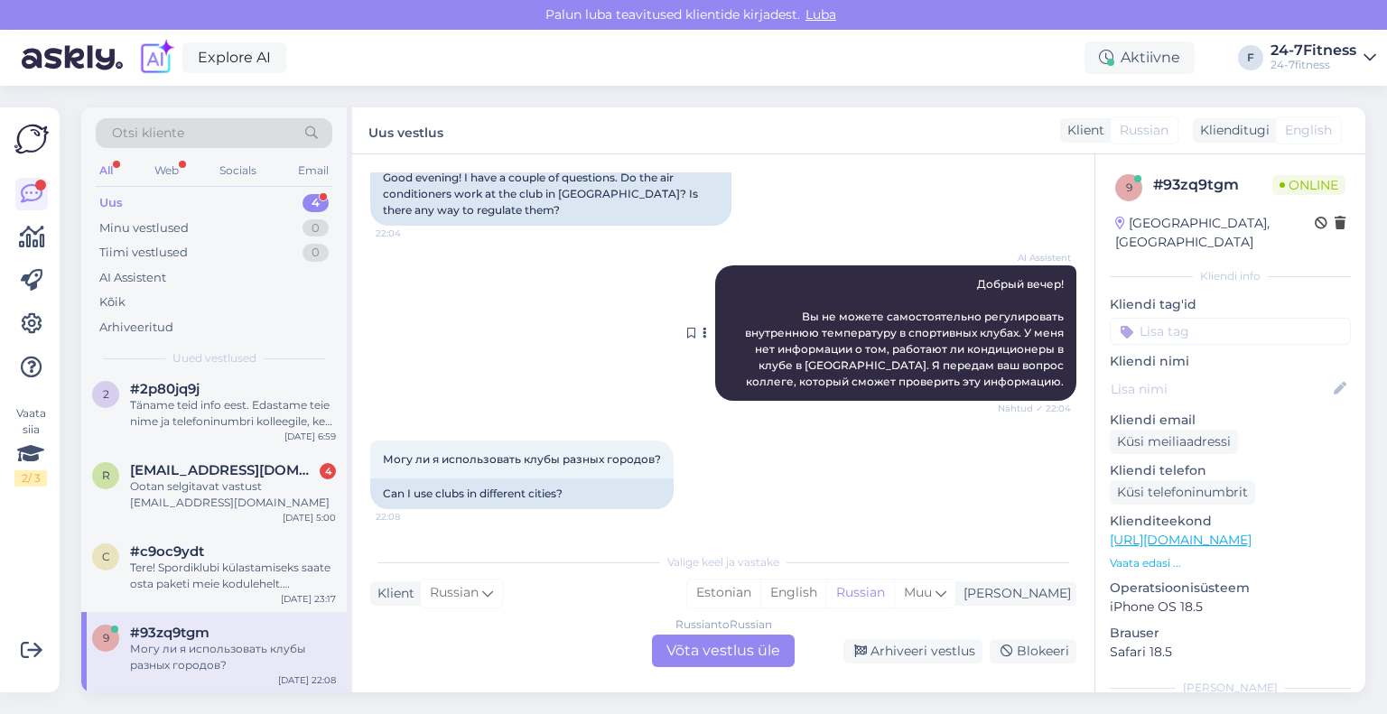
scroll to position [1275, 0]
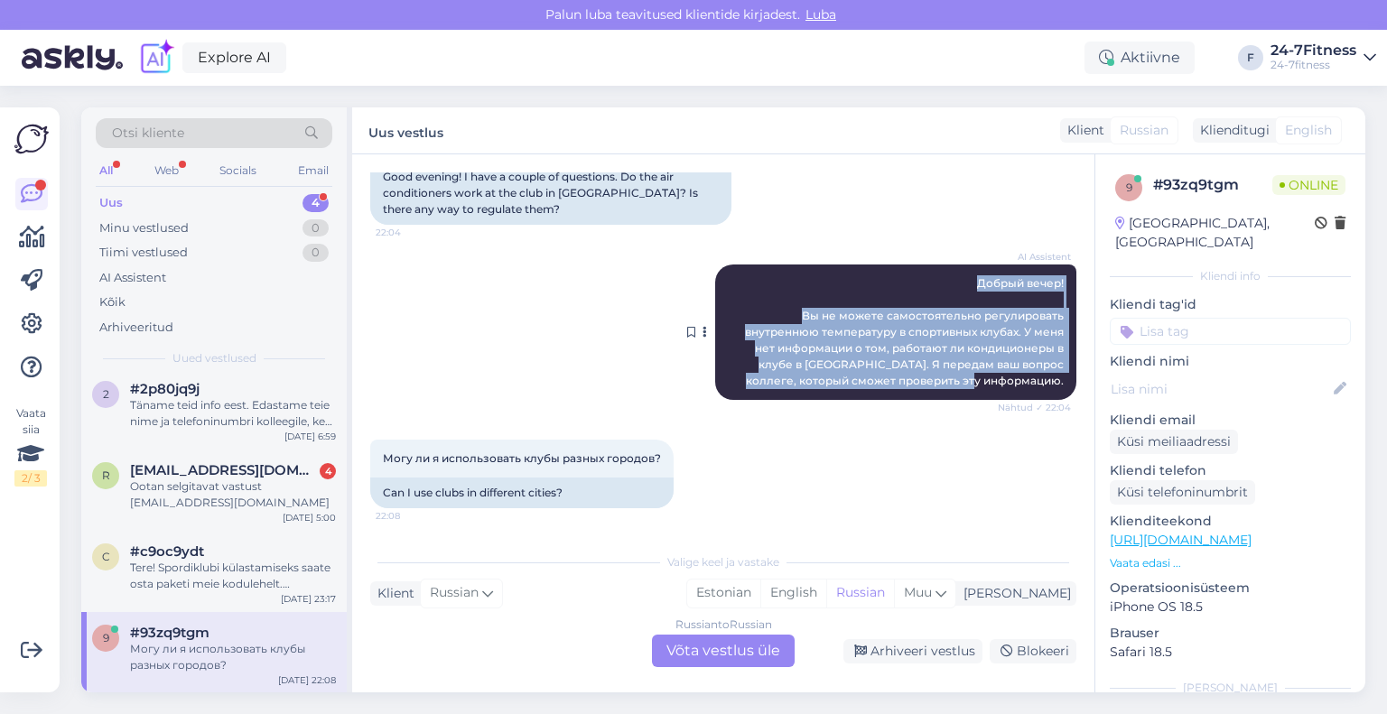
drag, startPoint x: 1047, startPoint y: 382, endPoint x: 952, endPoint y: 283, distance: 136.6
click at [952, 283] on div "AI Assistent Добрый вечер! Вы не можете самостоятельно регулировать внутреннюю …" at bounding box center [895, 332] width 361 height 135
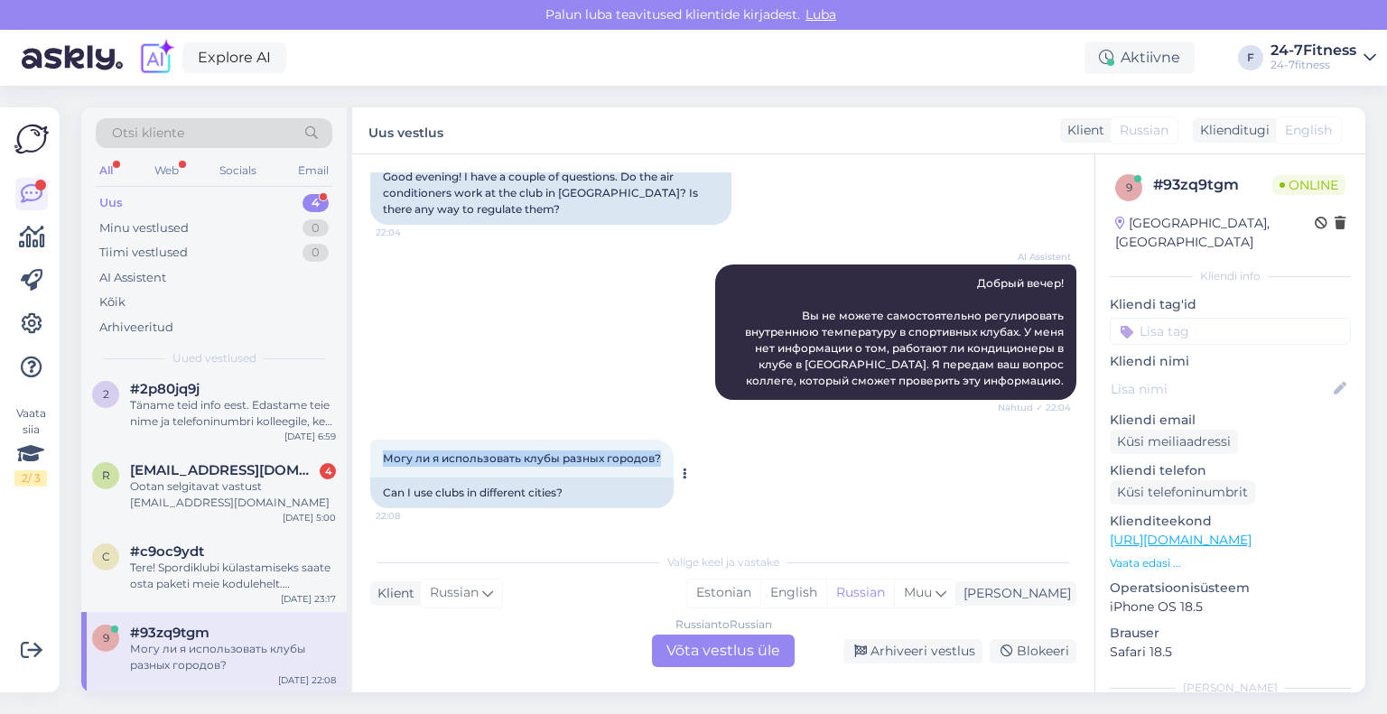
drag, startPoint x: 657, startPoint y: 460, endPoint x: 381, endPoint y: 458, distance: 276.3
click at [381, 458] on div "Могу ли я использовать клубы разных городов? 22:08" at bounding box center [521, 459] width 303 height 38
click at [711, 656] on div "Russian to Russian Võta vestlus üle" at bounding box center [723, 651] width 143 height 33
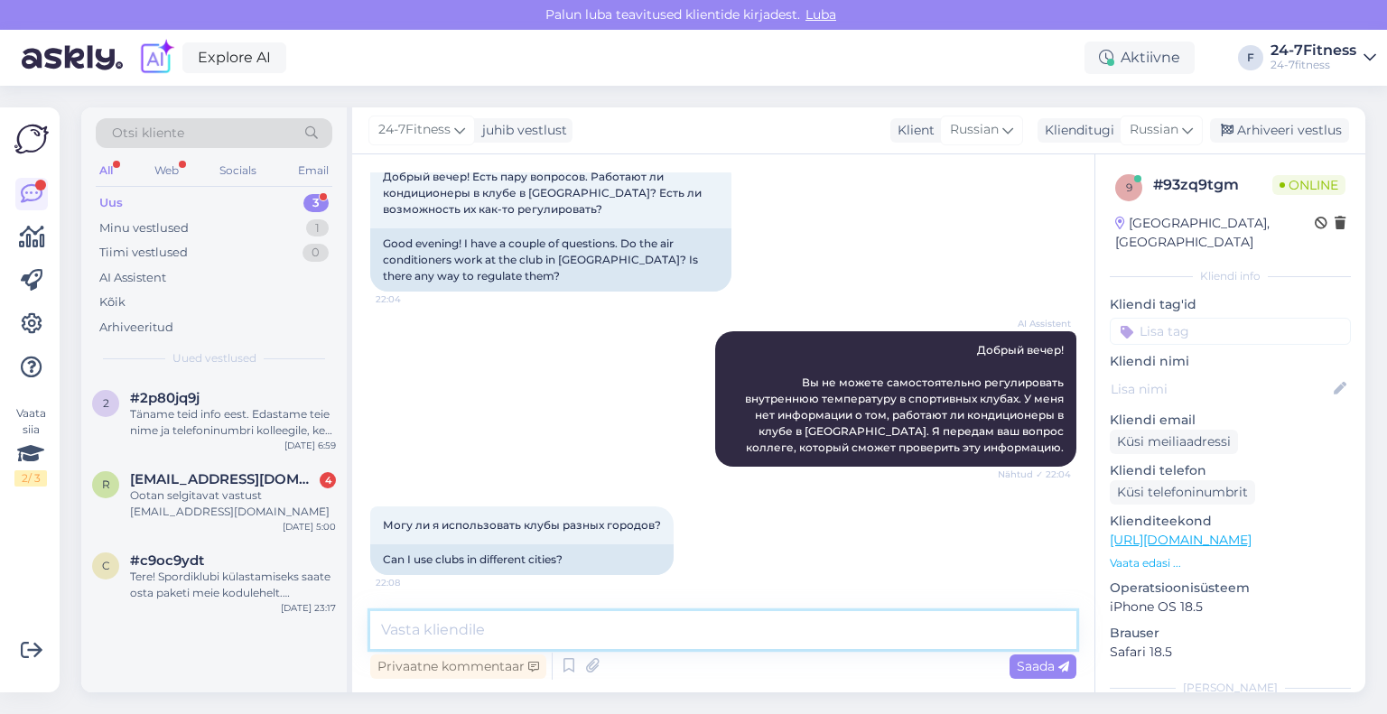
click at [624, 632] on textarea at bounding box center [723, 630] width 706 height 38
click at [1073, 135] on div "Klienditugi" at bounding box center [1075, 130] width 77 height 19
click at [1070, 203] on link "Estonian" at bounding box center [1120, 210] width 199 height 29
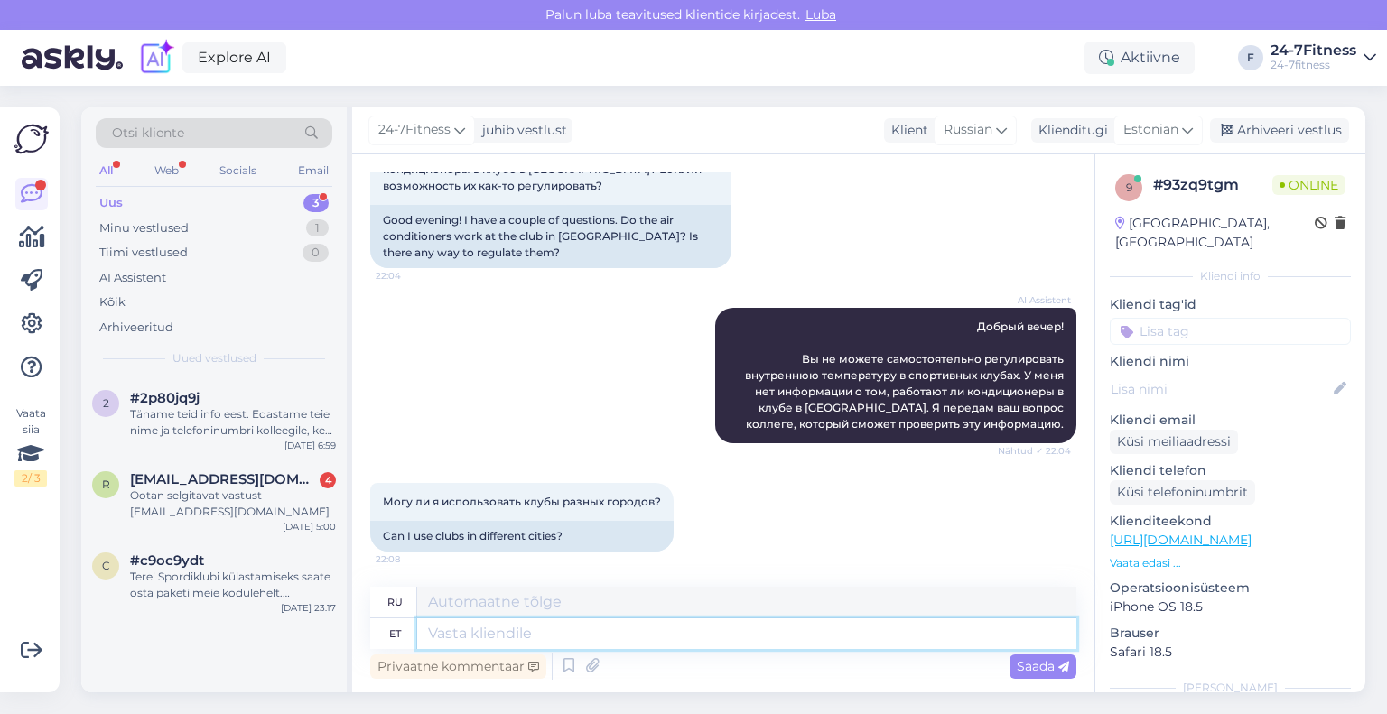
click at [603, 632] on textarea at bounding box center [746, 633] width 659 height 31
paste textarea "Konditsioneer on seadistatud sobivale režiimile. Kehtiva paketiga saate külasta…"
type textarea "Konditsioneer on seadistatud sobivale režiimile. Kehtiva paketiga saate külasta…"
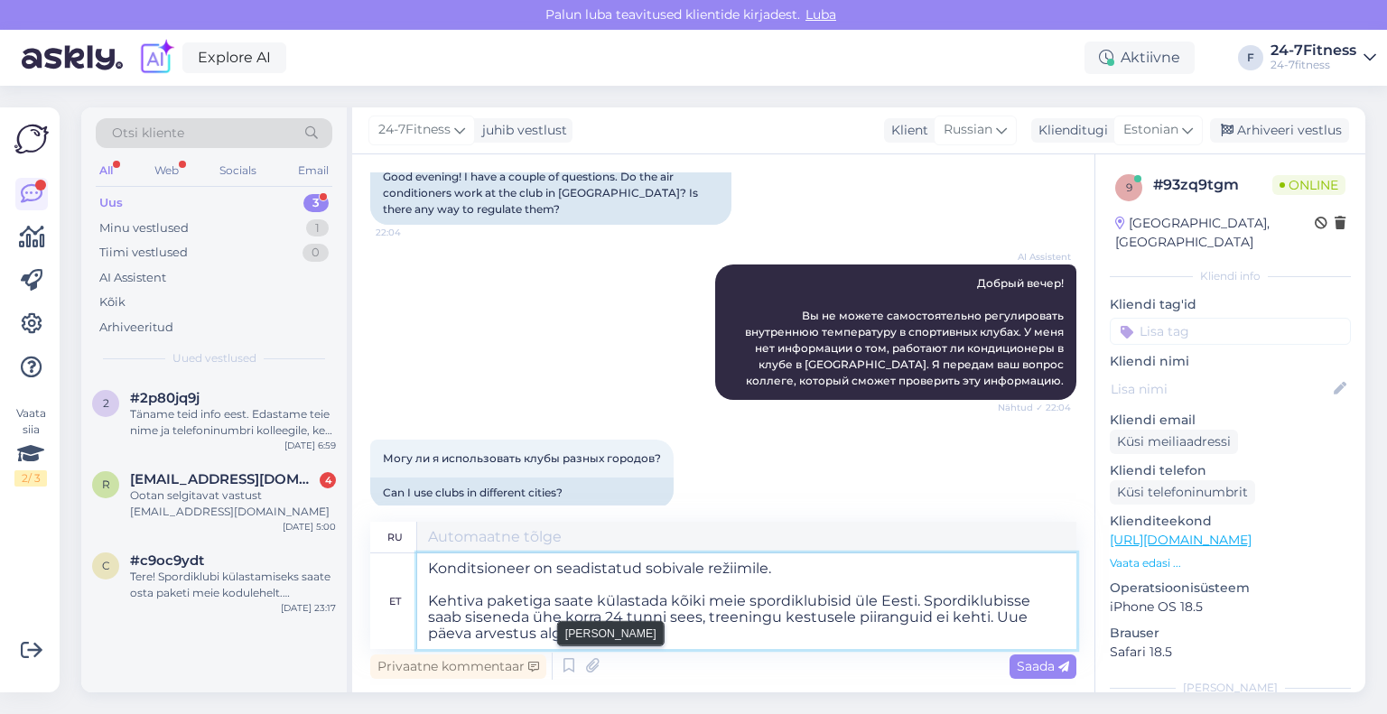
type textarea "Кондиционер настроен на нужный режим. С действующим пакетом вы можете посещать …"
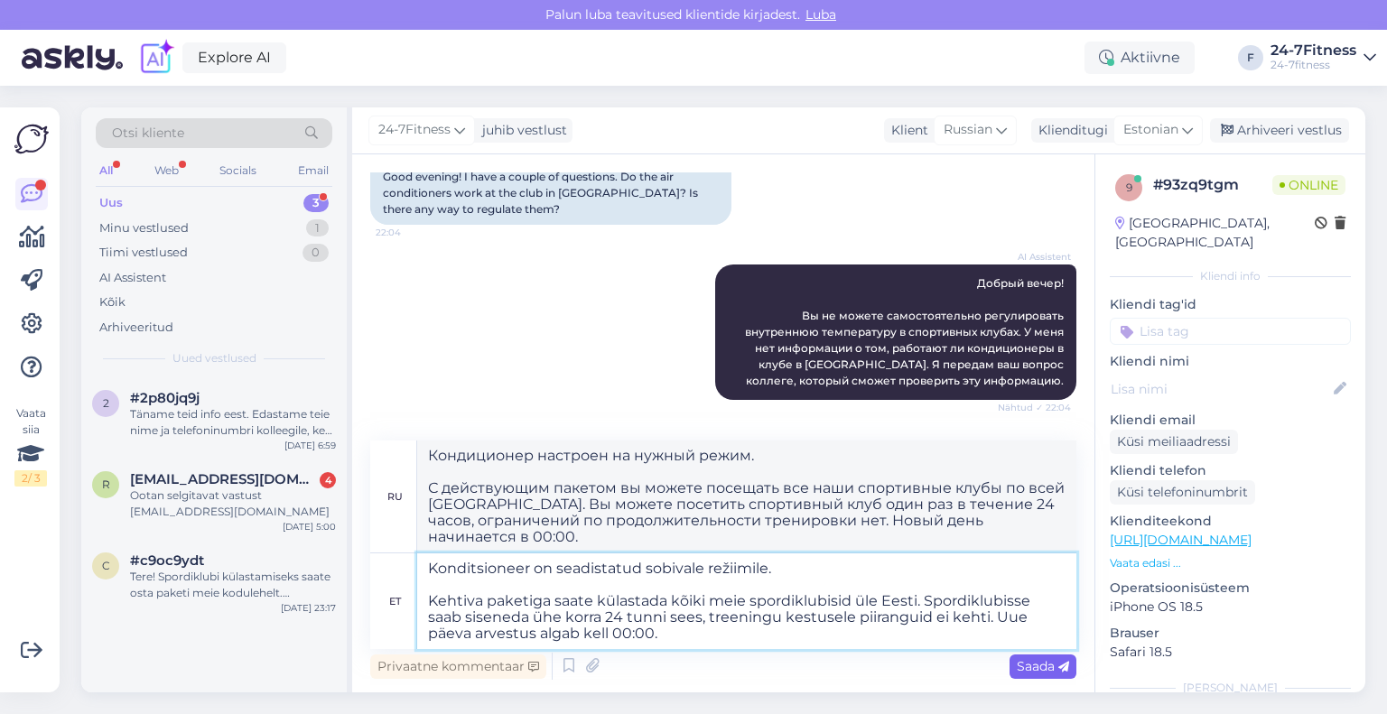
type textarea "Konditsioneer on seadistatud sobivale režiimile. Kehtiva paketiga saate külasta…"
click at [1020, 665] on span "Saada" at bounding box center [1043, 666] width 52 height 16
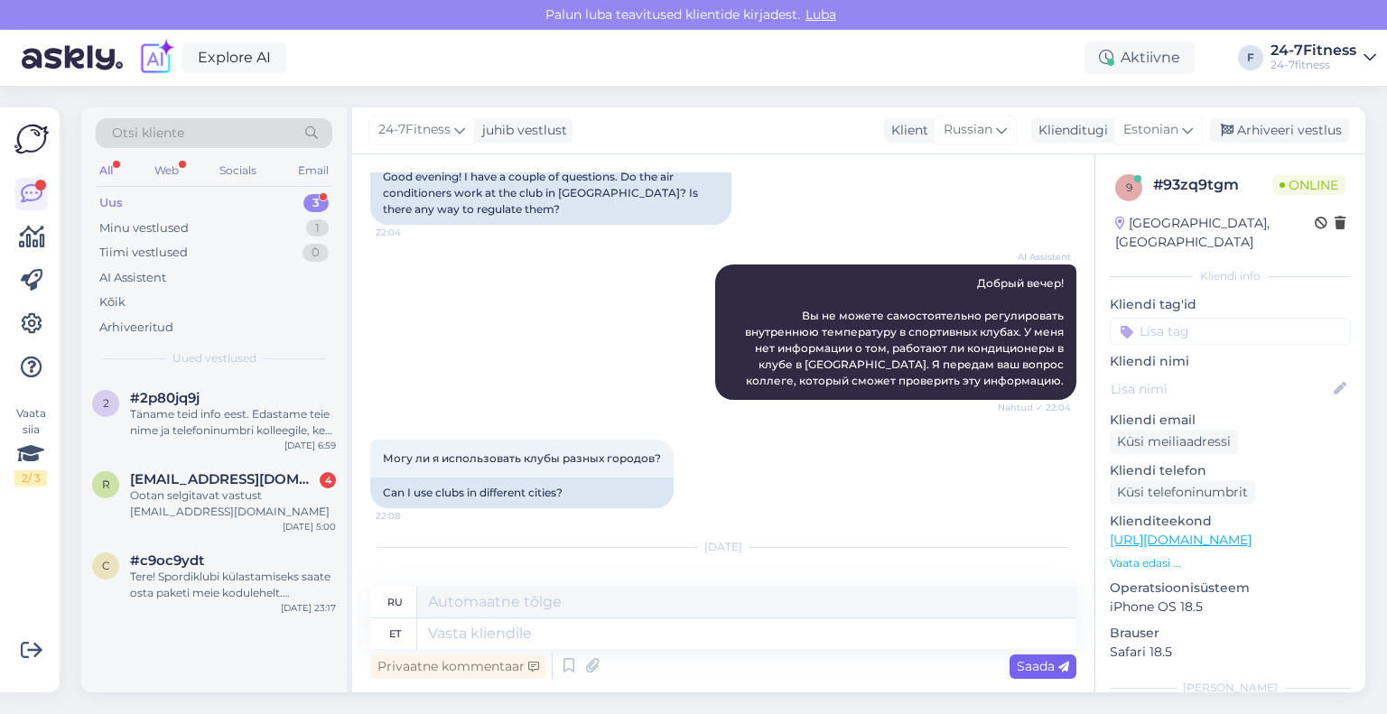
scroll to position [1556, 0]
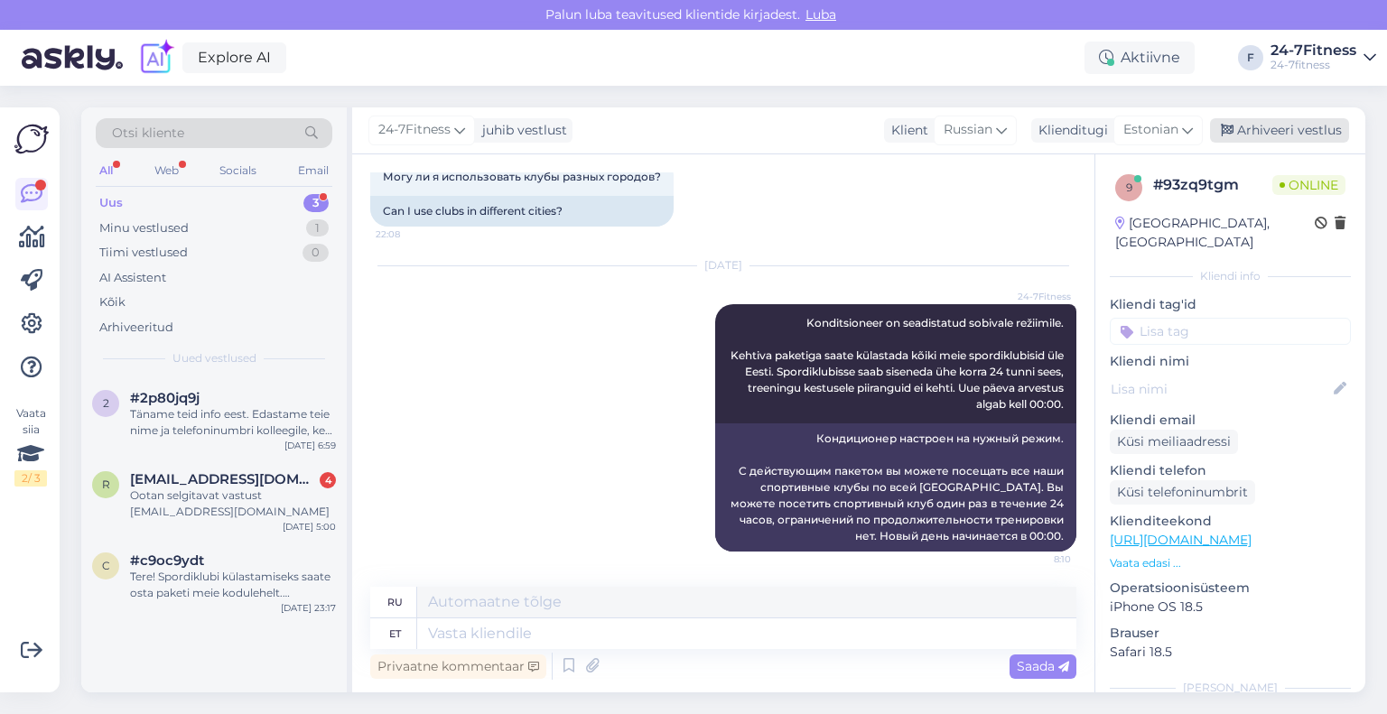
click at [1264, 133] on div "Arhiveeri vestlus" at bounding box center [1279, 130] width 139 height 24
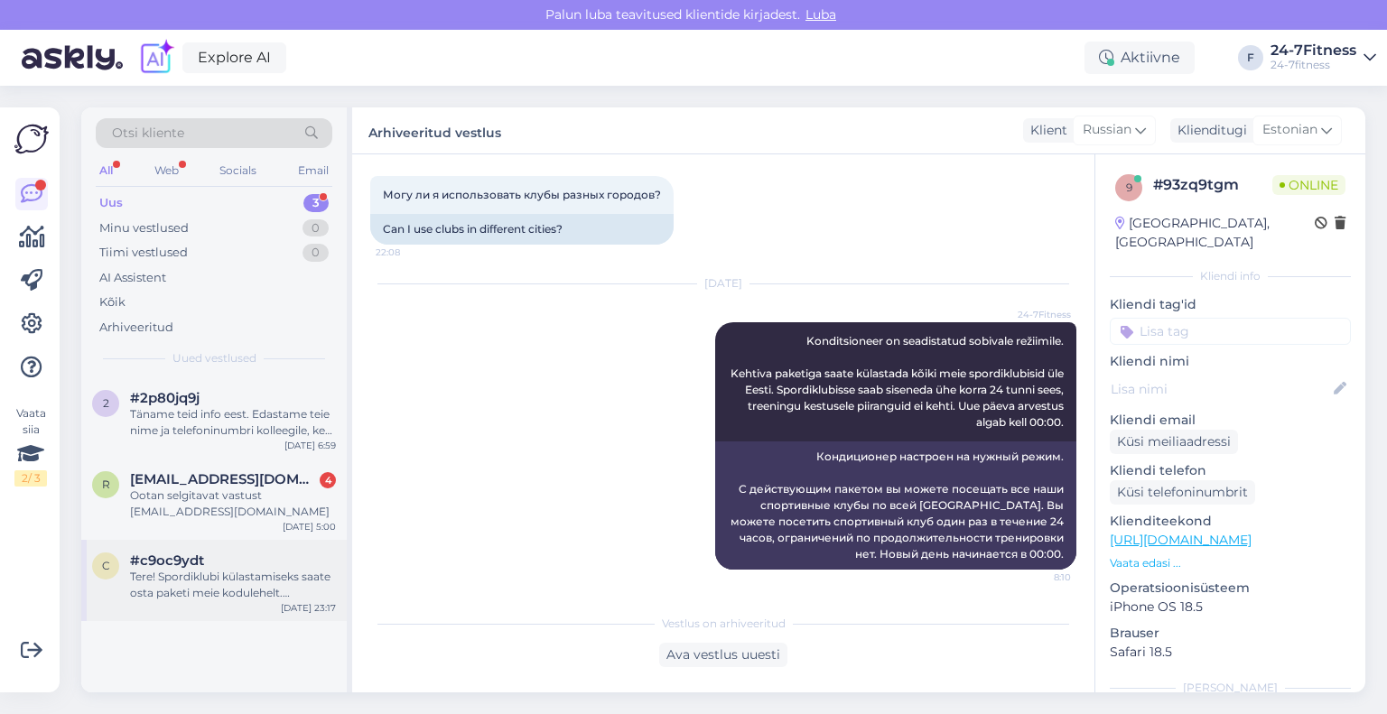
click at [198, 593] on div "Tere! Spordiklubi külastamiseks saate osta paketi meie kodulehelt. Spordiklubi …" at bounding box center [233, 585] width 206 height 33
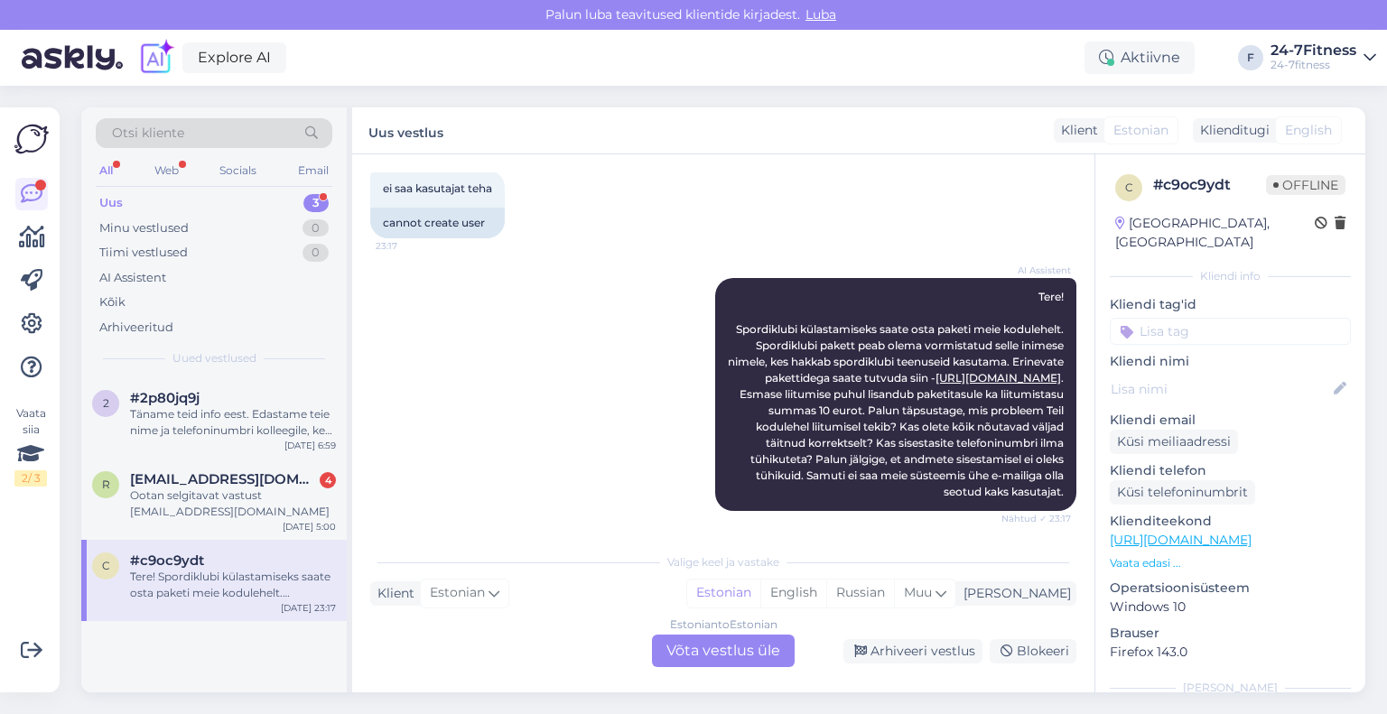
scroll to position [101, 0]
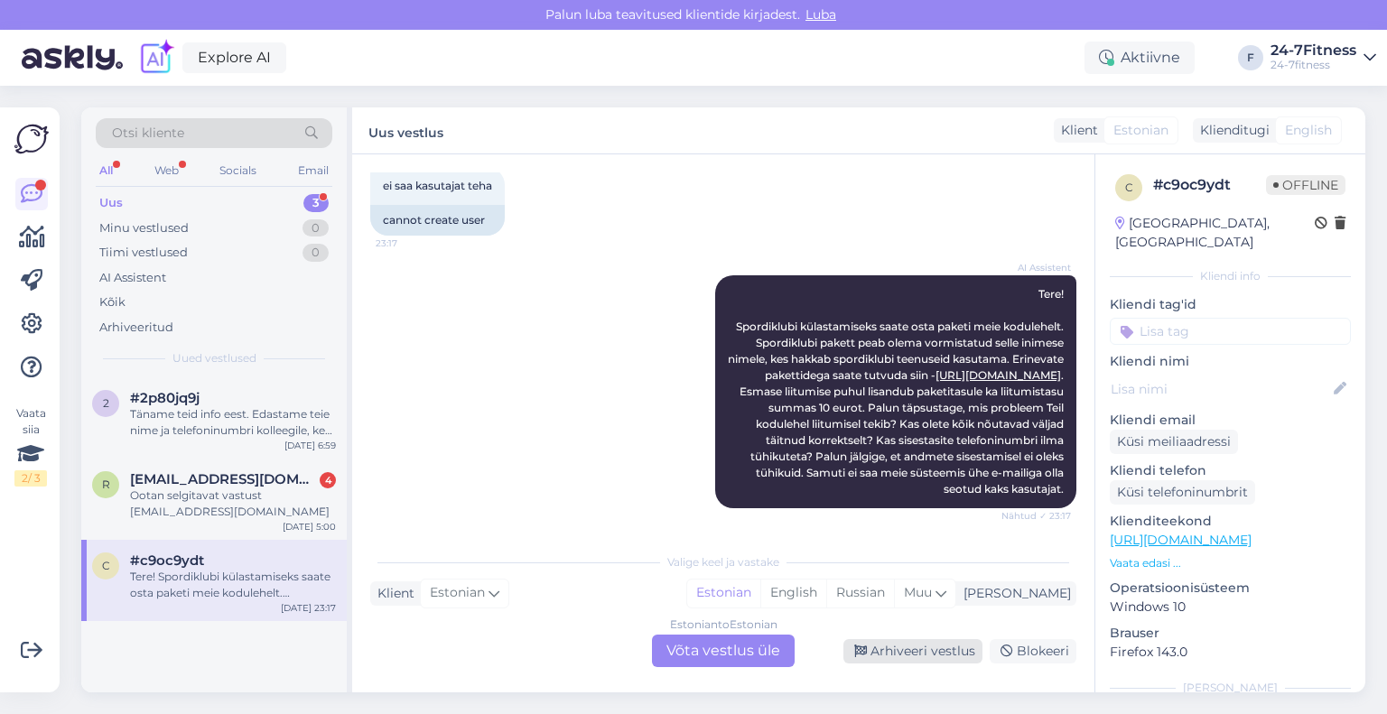
click at [906, 650] on div "Arhiveeri vestlus" at bounding box center [912, 651] width 139 height 24
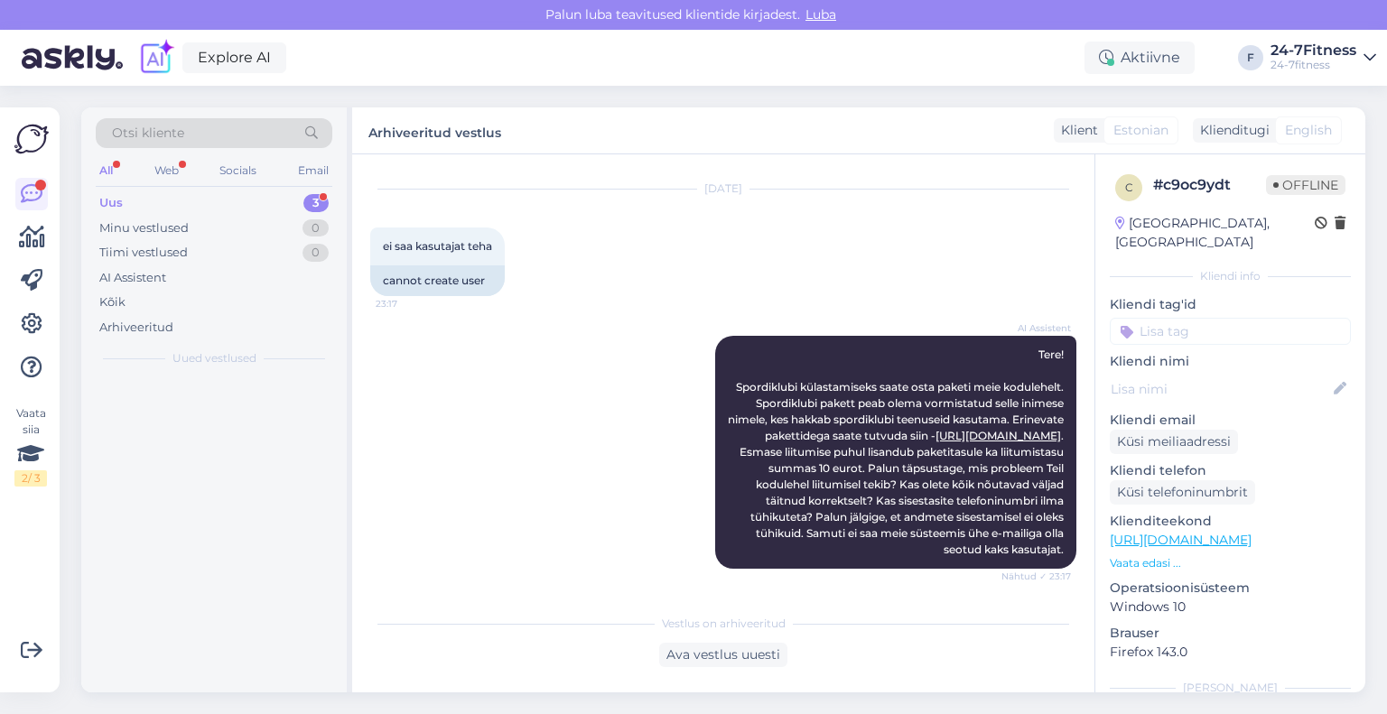
scroll to position [40, 0]
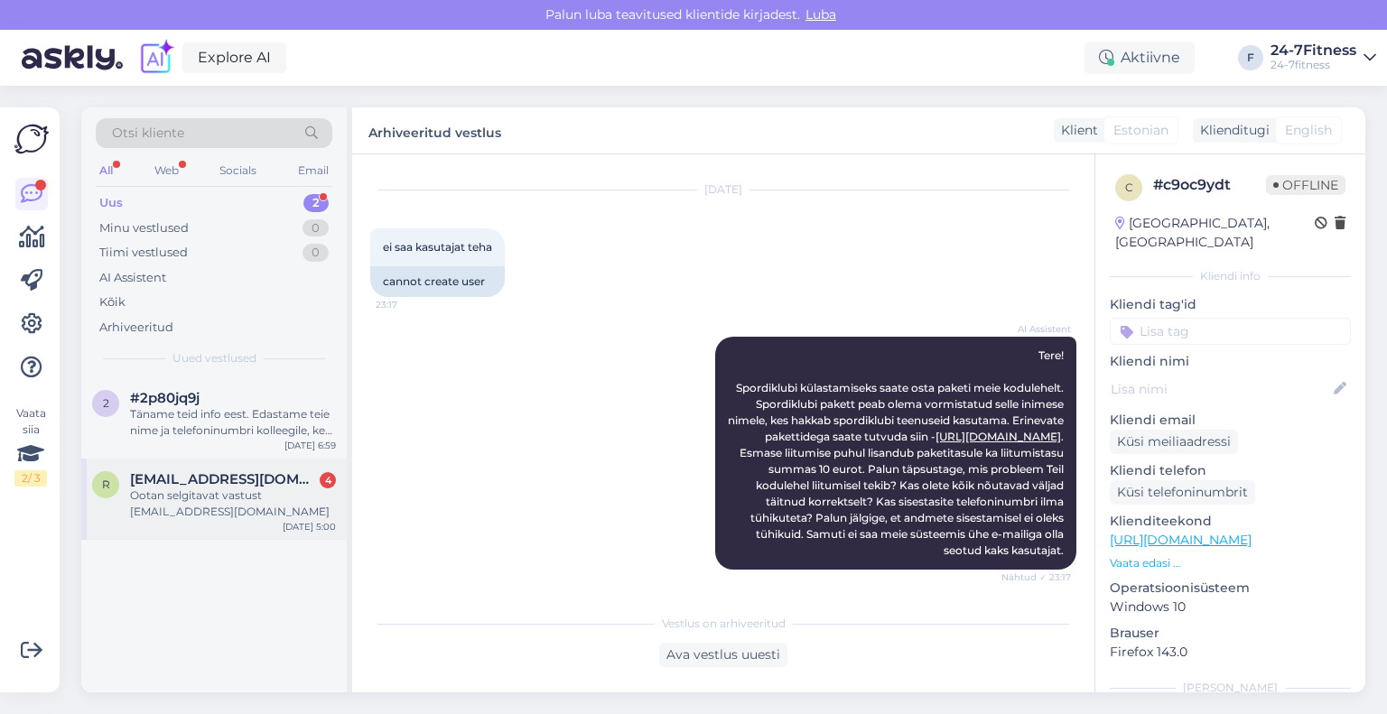
click at [231, 523] on div "r [EMAIL_ADDRESS][DOMAIN_NAME] 4 Ootan selgitavat vastust [EMAIL_ADDRESS][DOMAI…" at bounding box center [213, 499] width 265 height 81
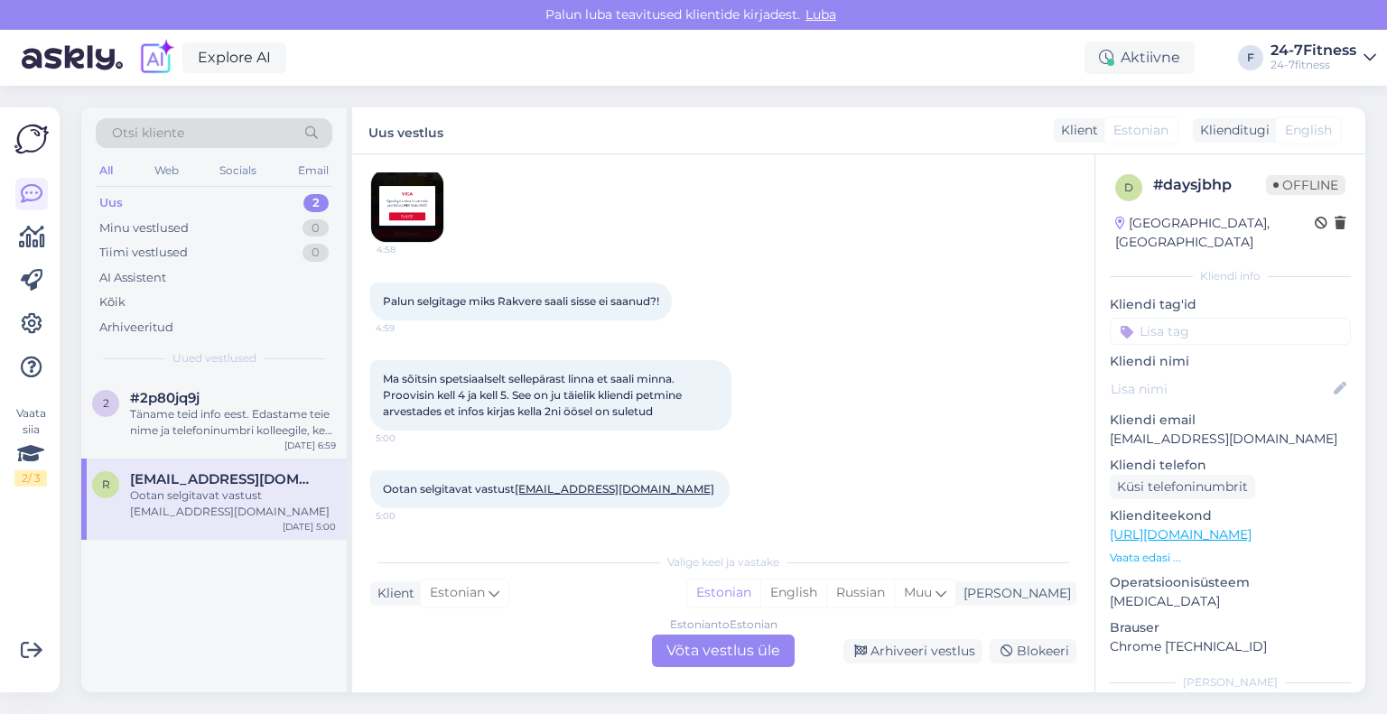
scroll to position [0, 0]
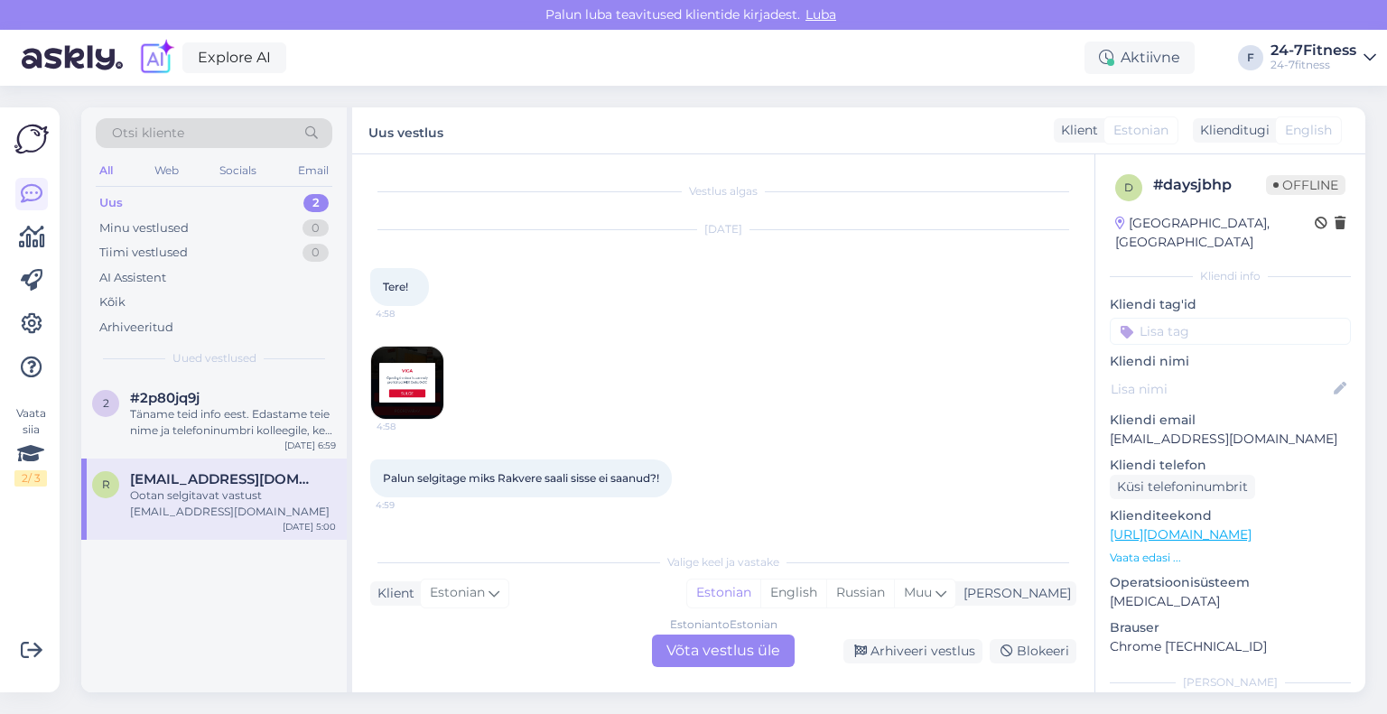
click at [406, 368] on img at bounding box center [407, 383] width 72 height 72
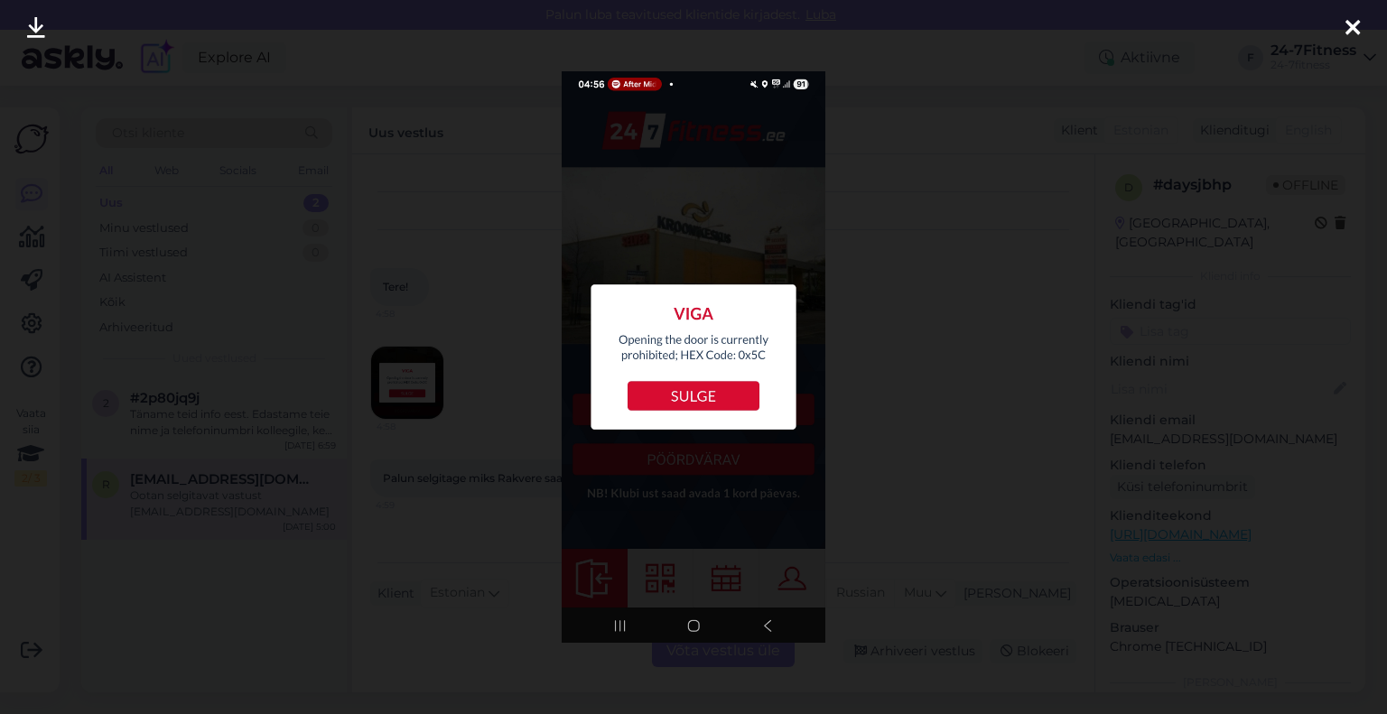
click at [1354, 23] on icon at bounding box center [1352, 28] width 14 height 23
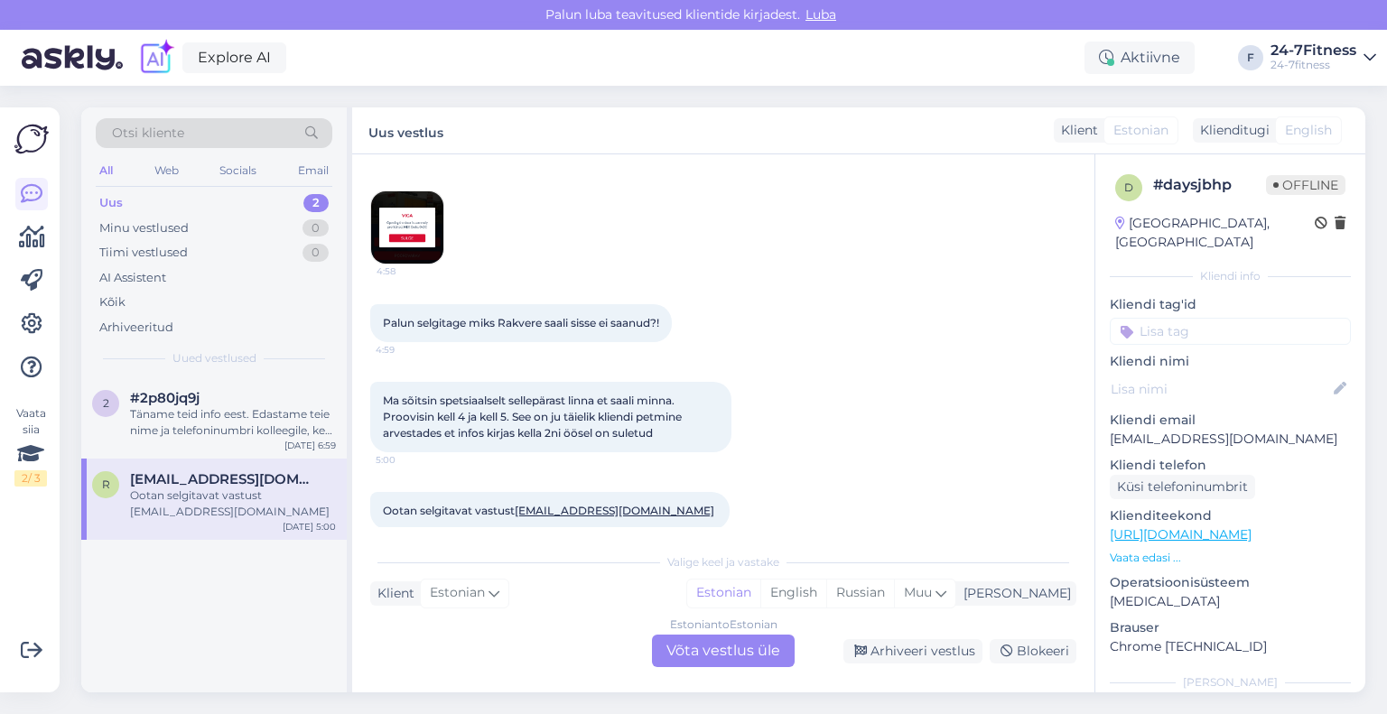
scroll to position [177, 0]
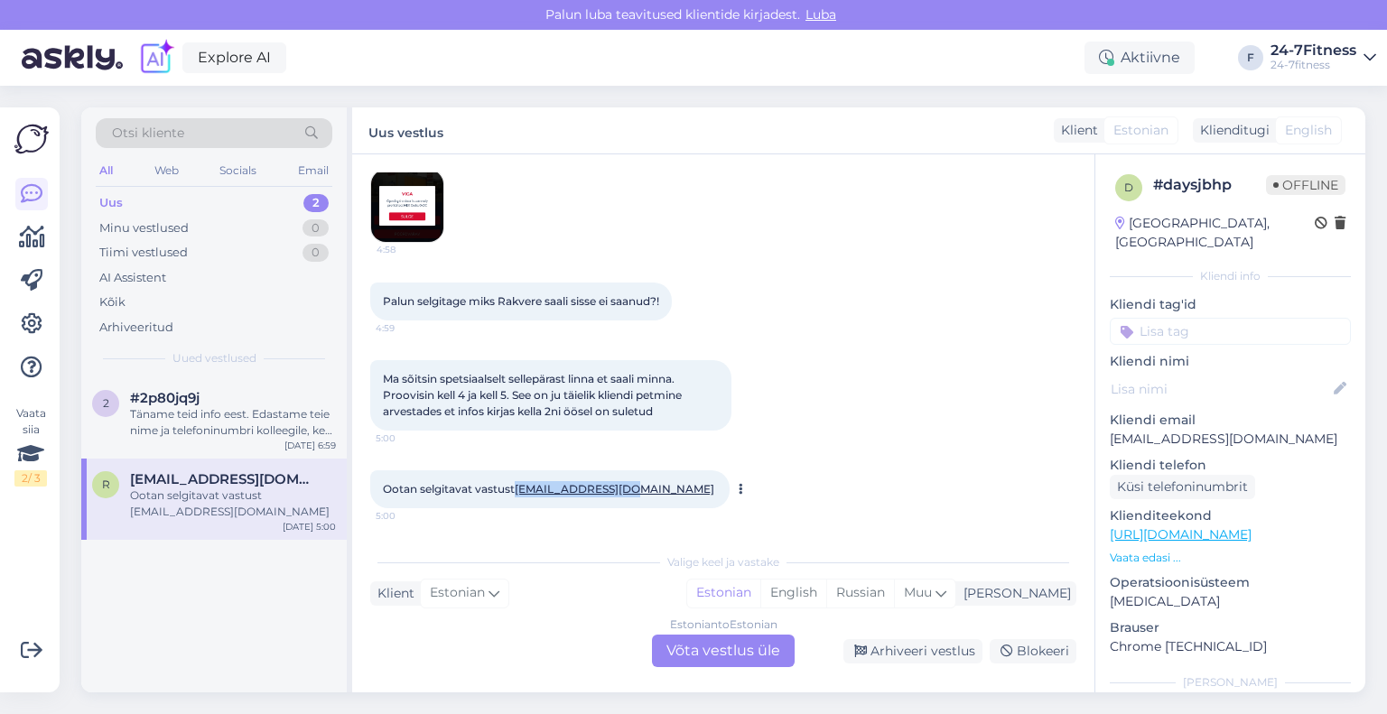
drag, startPoint x: 636, startPoint y: 484, endPoint x: 519, endPoint y: 492, distance: 116.7
click at [519, 492] on span "Ootan selgitavat vastust [EMAIL_ADDRESS][DOMAIN_NAME]" at bounding box center [550, 489] width 334 height 14
click at [264, 422] on div "Täname teid info eest. Edastame teie nime ja telefoninumbri kolleegile, kes saa…" at bounding box center [233, 422] width 206 height 33
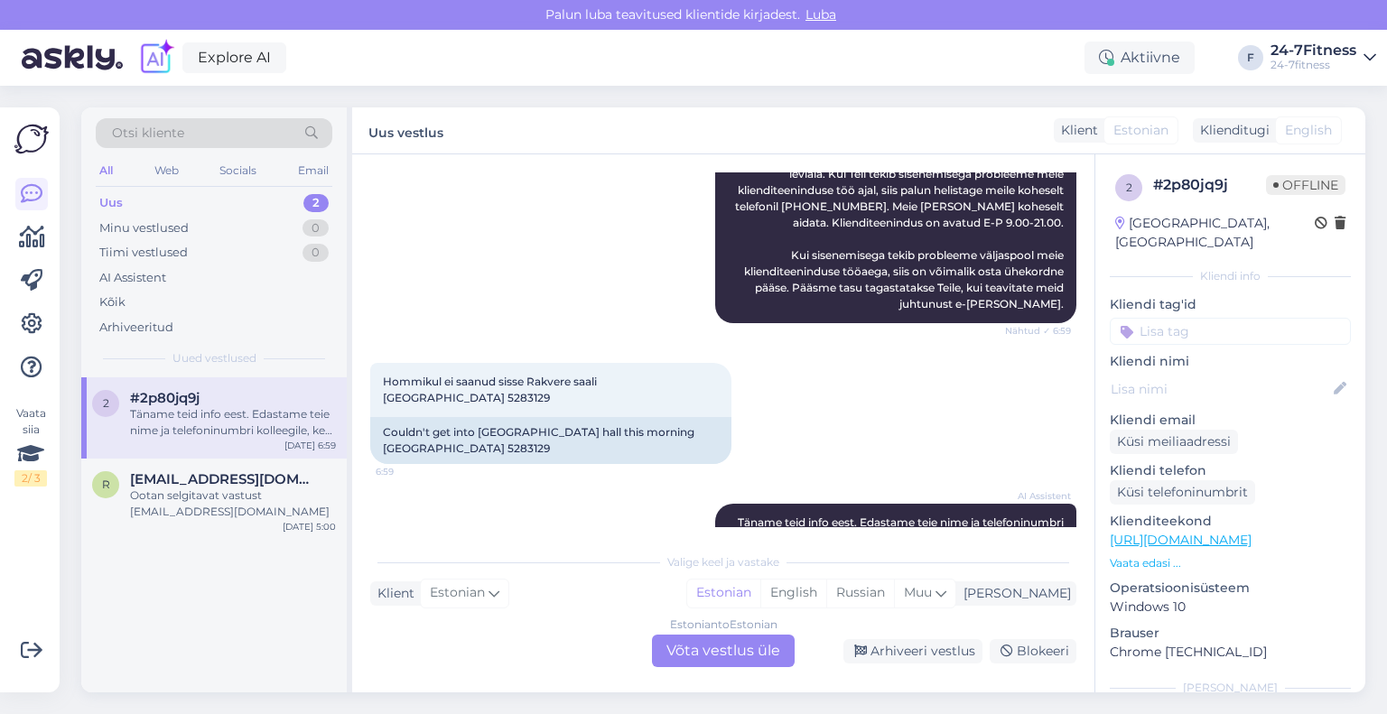
scroll to position [451, 0]
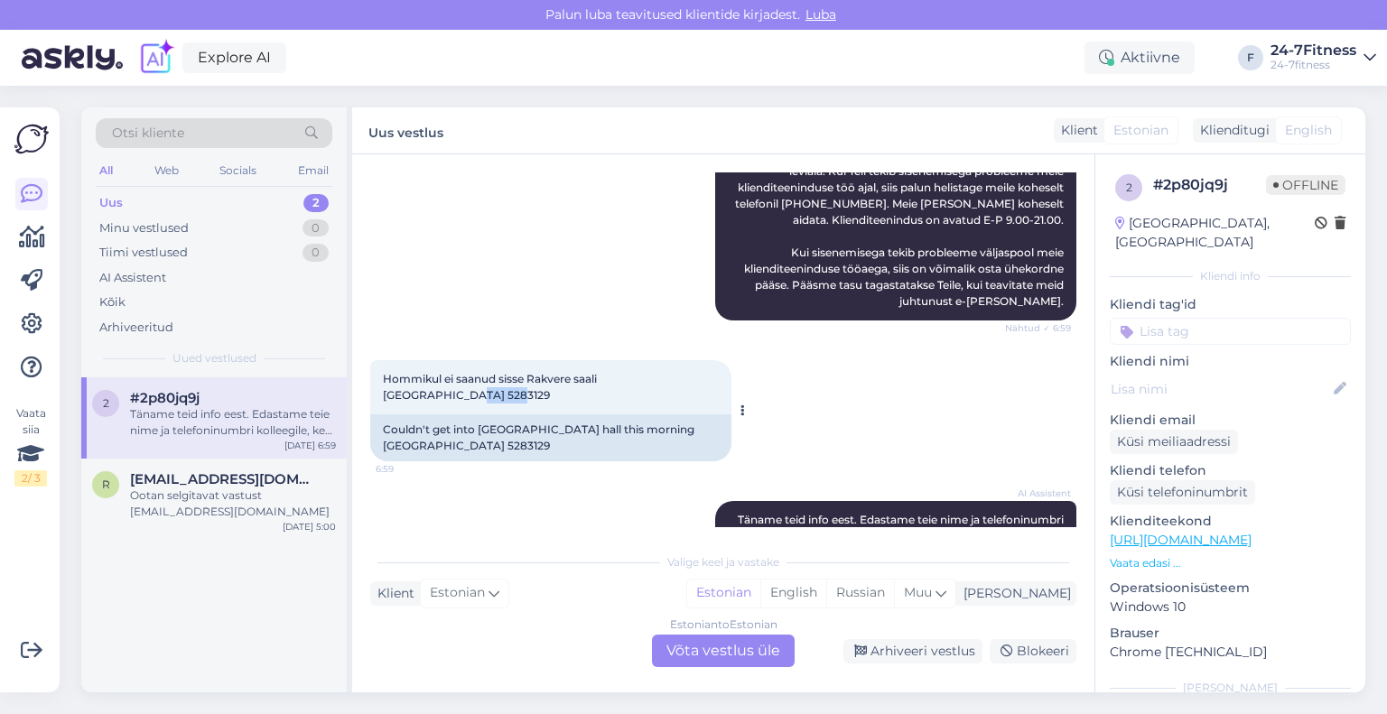
drag, startPoint x: 441, startPoint y: 399, endPoint x: 383, endPoint y: 403, distance: 58.8
click at [383, 403] on div "Hommikul ei saanud sisse Rakvere saali [GEOGRAPHIC_DATA] 5283129 6:59" at bounding box center [550, 387] width 361 height 54
